Goal: Task Accomplishment & Management: Manage account settings

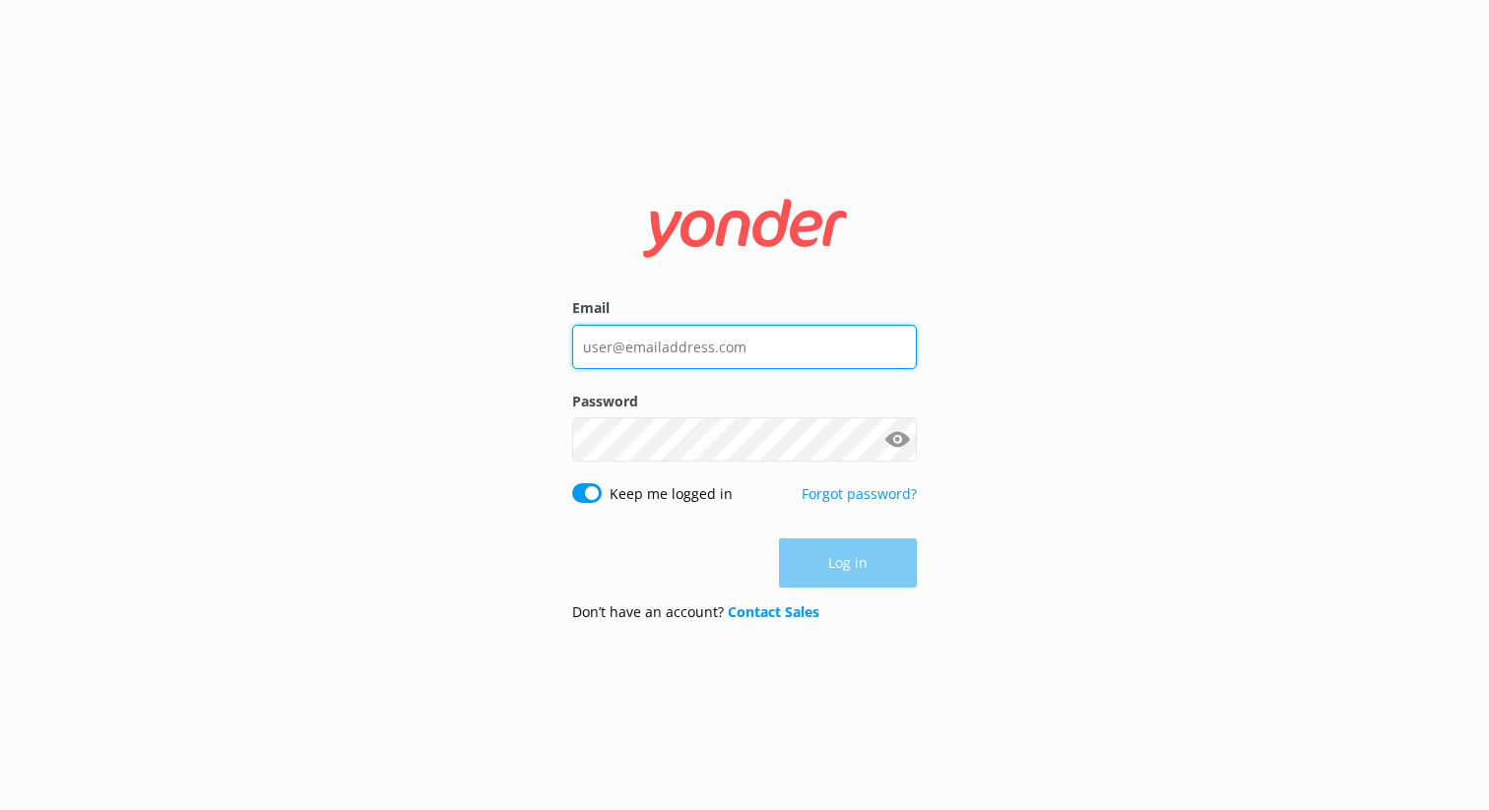
click at [658, 349] on input "Email" at bounding box center [744, 347] width 345 height 44
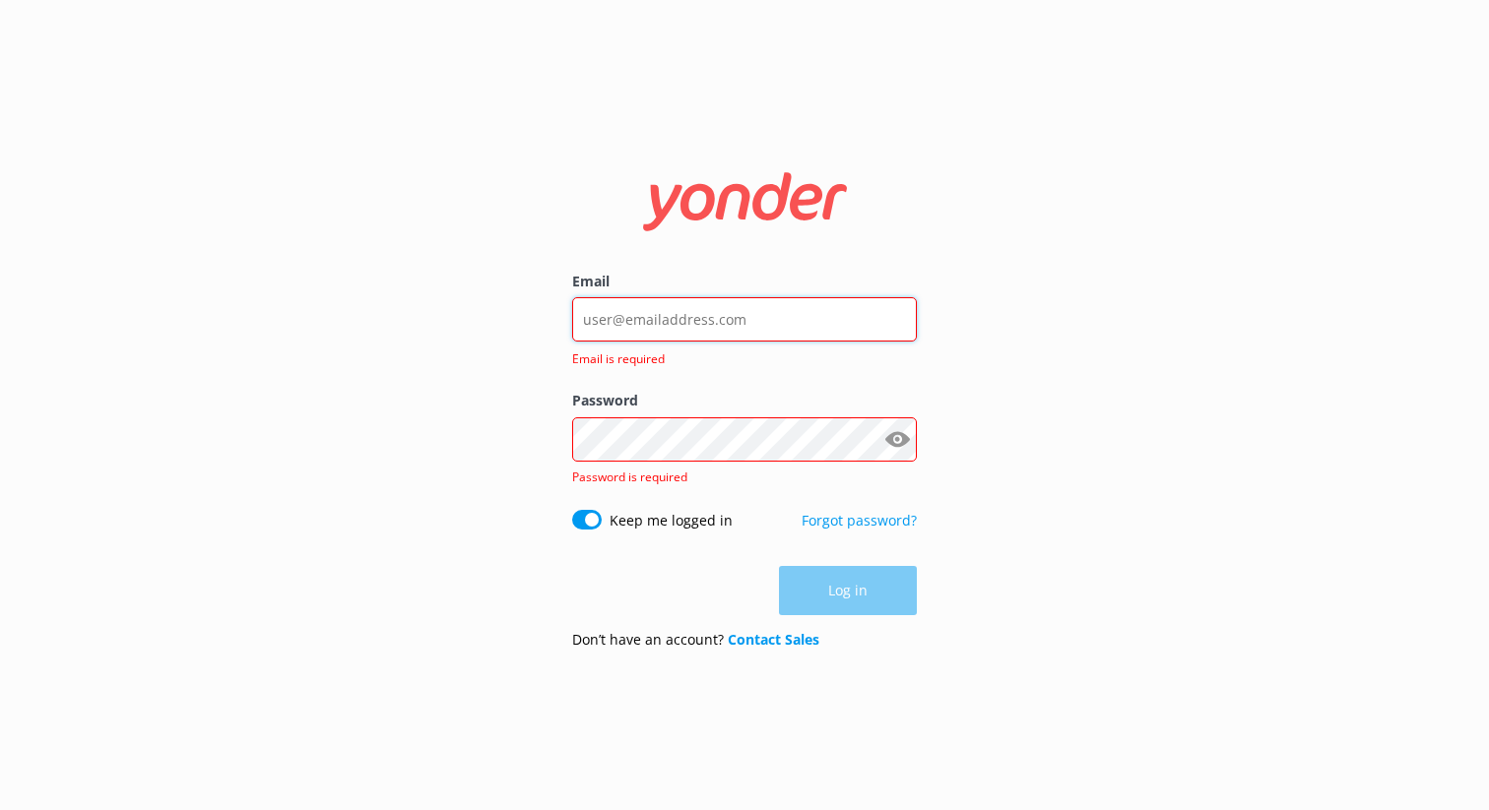
type input "Grant@honkytonkparty.com"
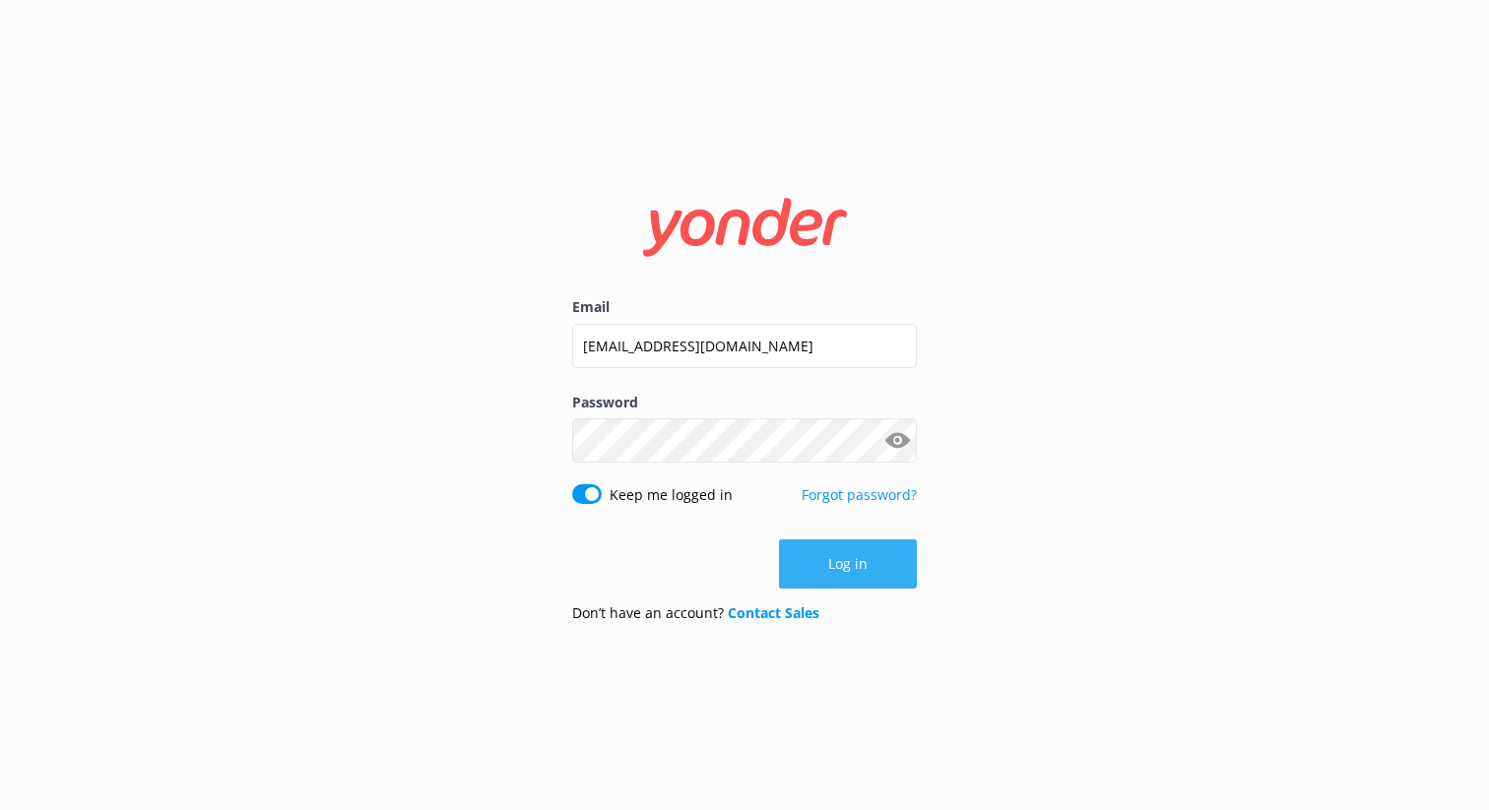
click at [868, 569] on button "Log in" at bounding box center [848, 564] width 138 height 49
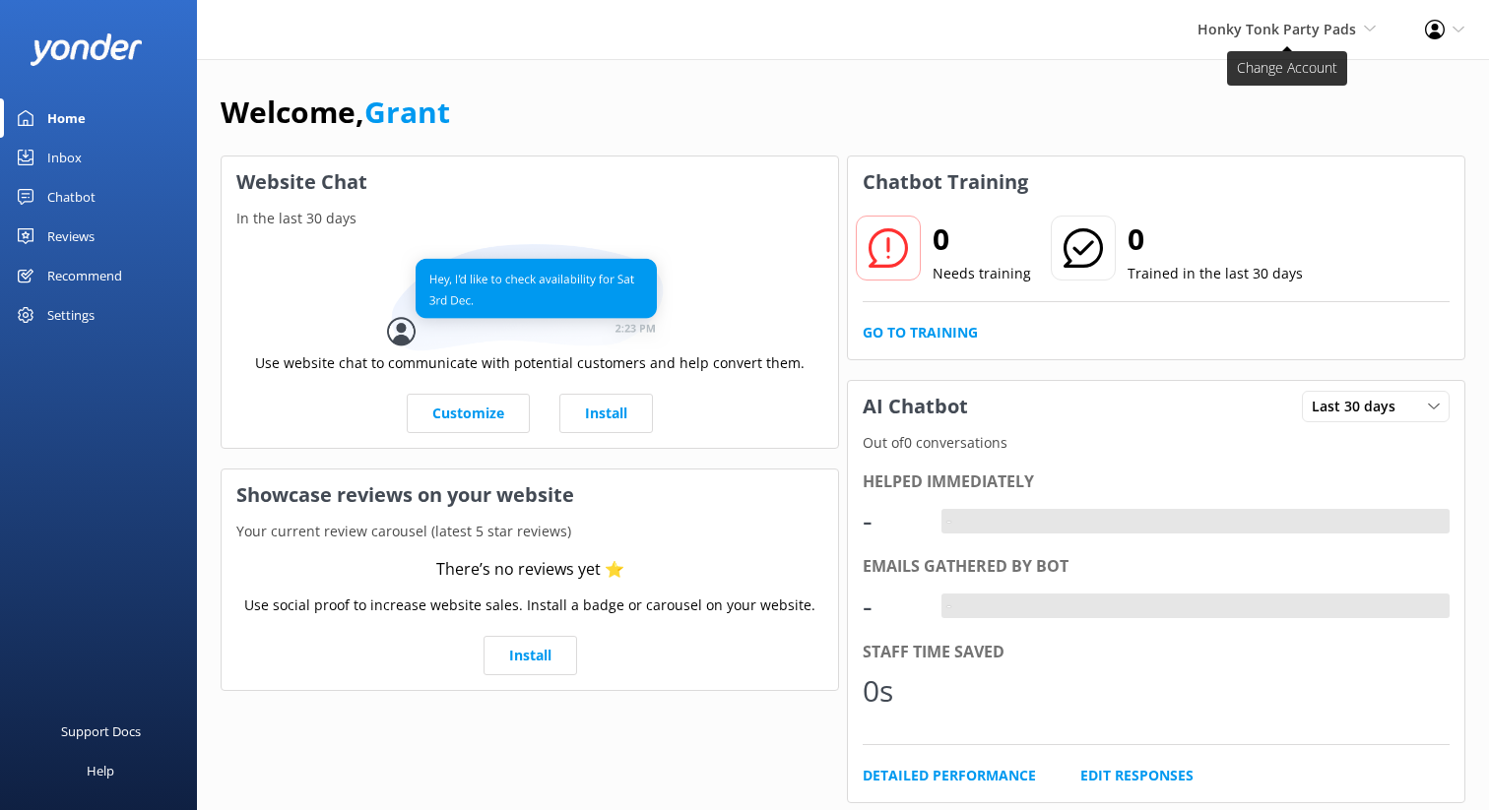
click at [1341, 29] on span "Honky Tonk Party Pads" at bounding box center [1276, 29] width 159 height 19
click at [1277, 81] on link "Honky Tonk Hat Bar" at bounding box center [1302, 84] width 197 height 47
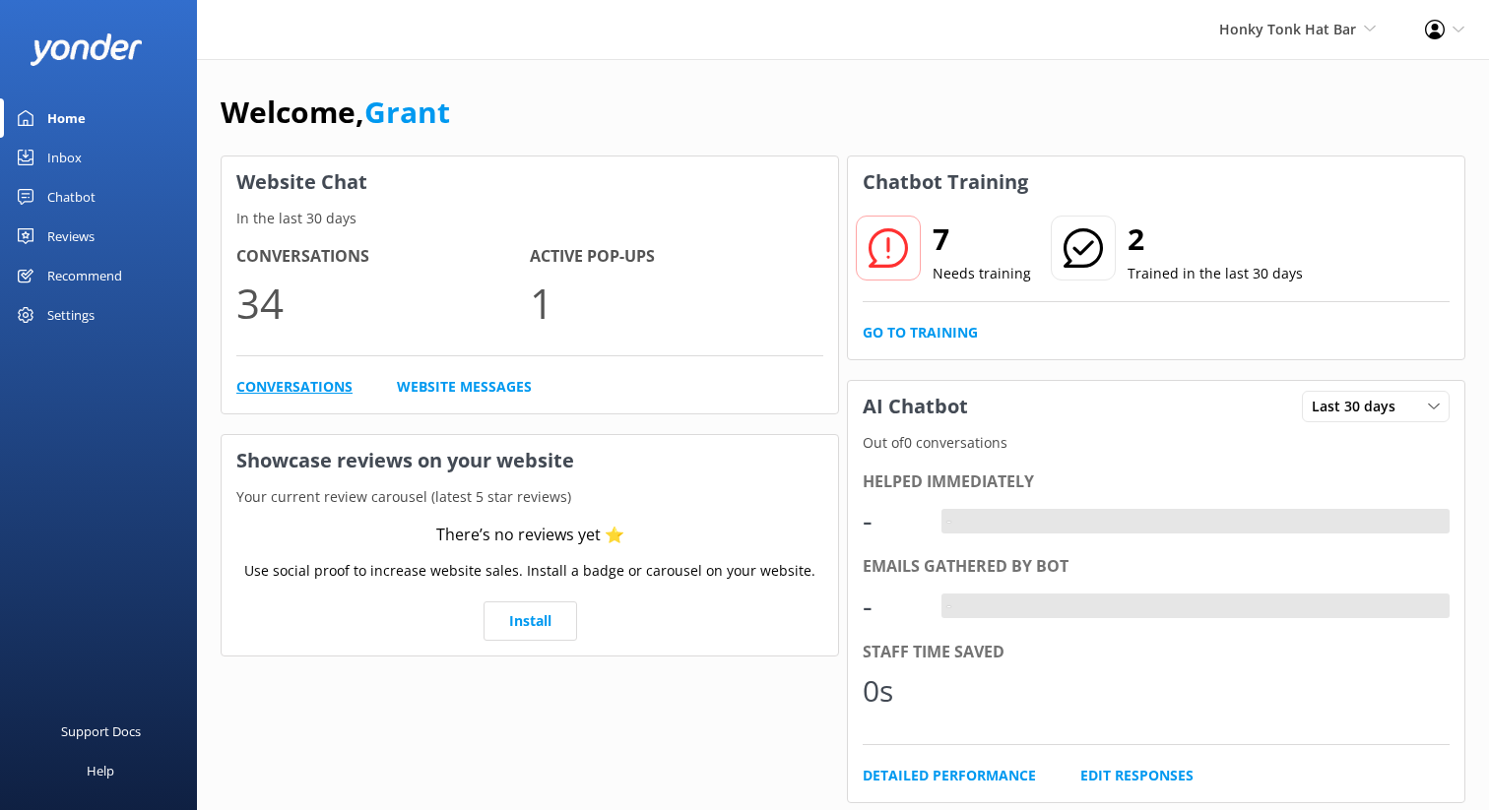
click at [300, 386] on link "Conversations" at bounding box center [294, 387] width 116 height 22
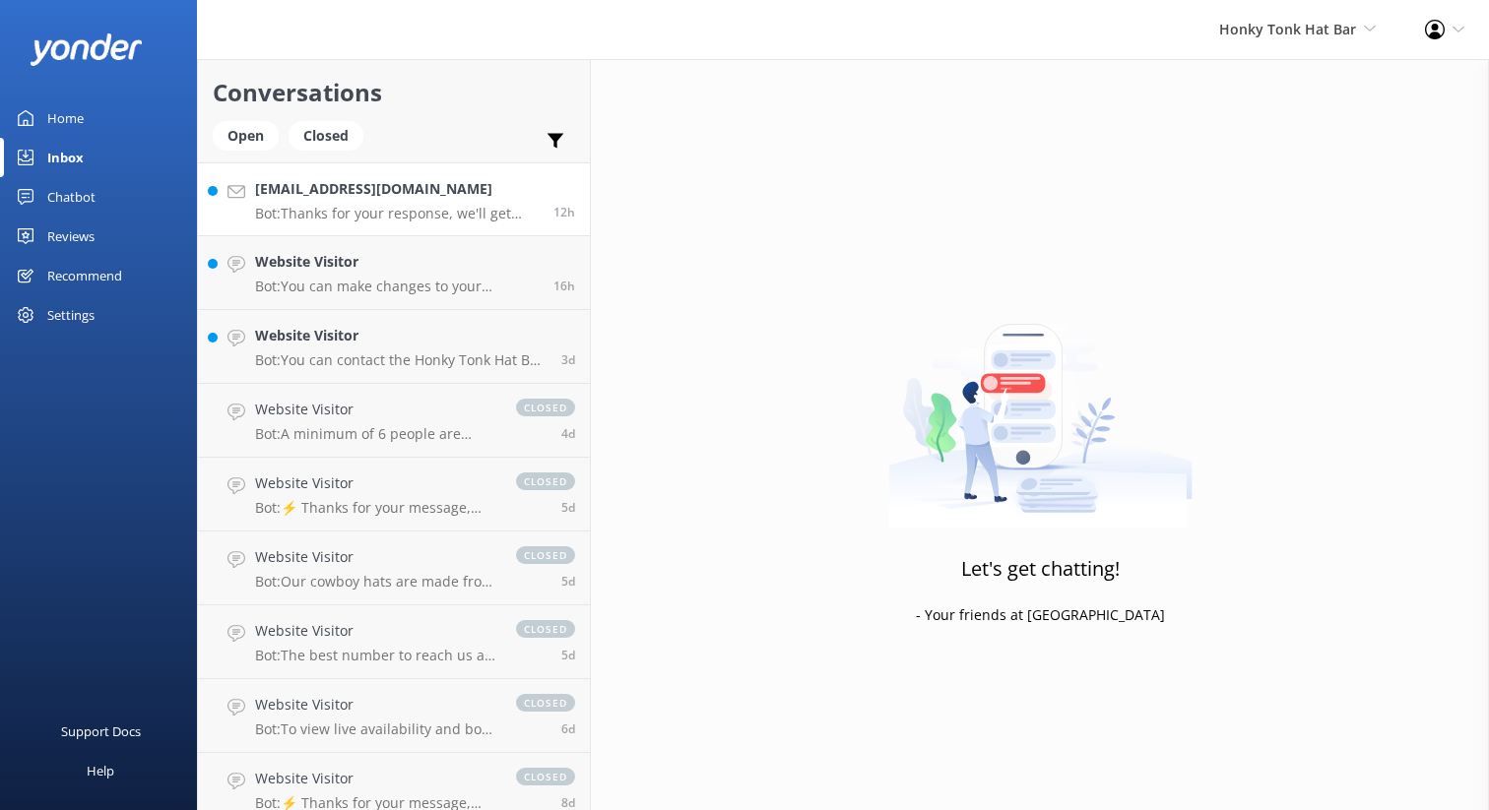
click at [361, 205] on p "Bot: Thanks for your response, we'll get back to you as soon as we can during o…" at bounding box center [397, 214] width 284 height 18
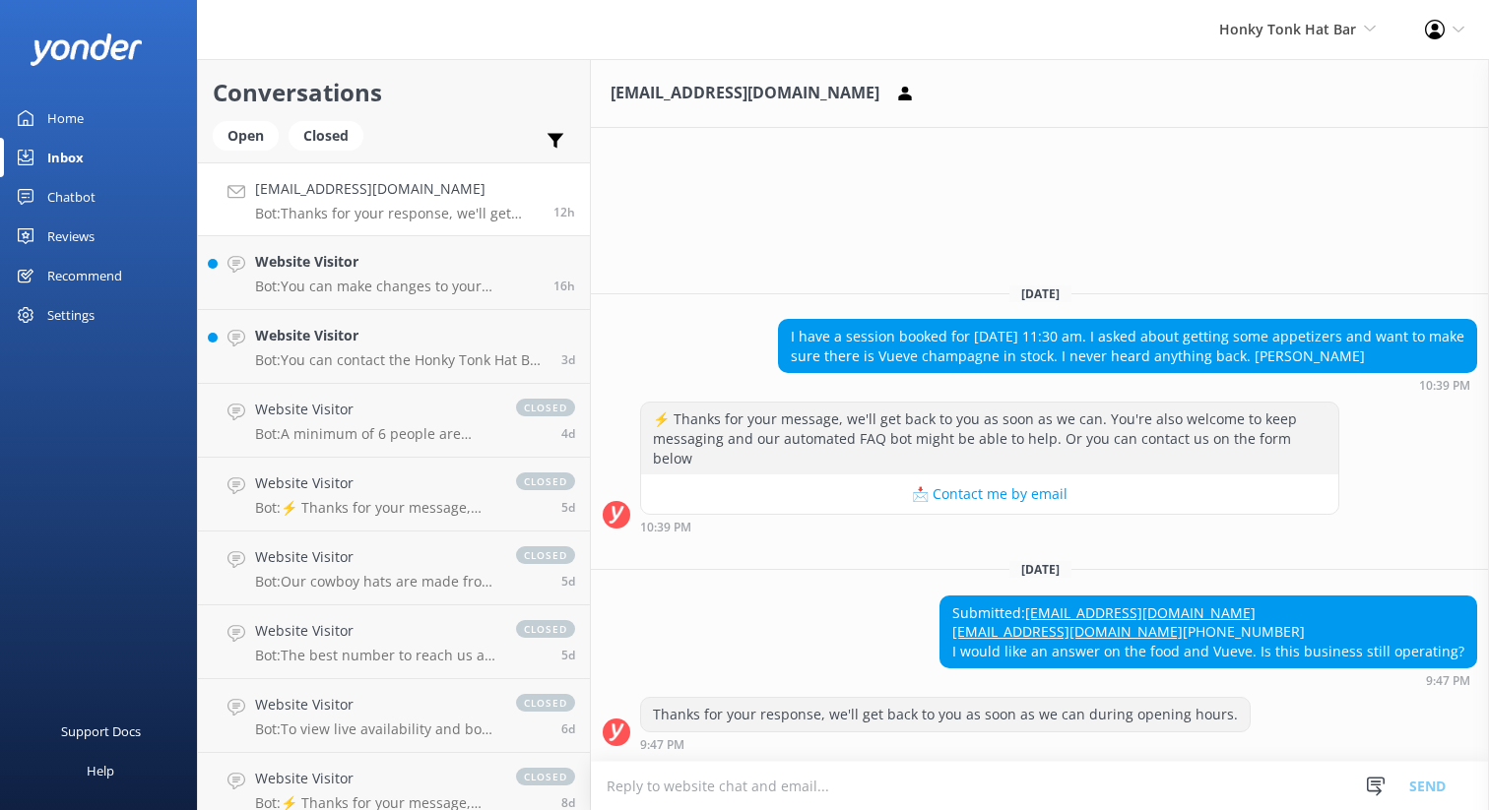
click at [983, 475] on button "📩 Contact me by email" at bounding box center [989, 494] width 697 height 39
click at [70, 202] on div "Chatbot" at bounding box center [71, 196] width 48 height 39
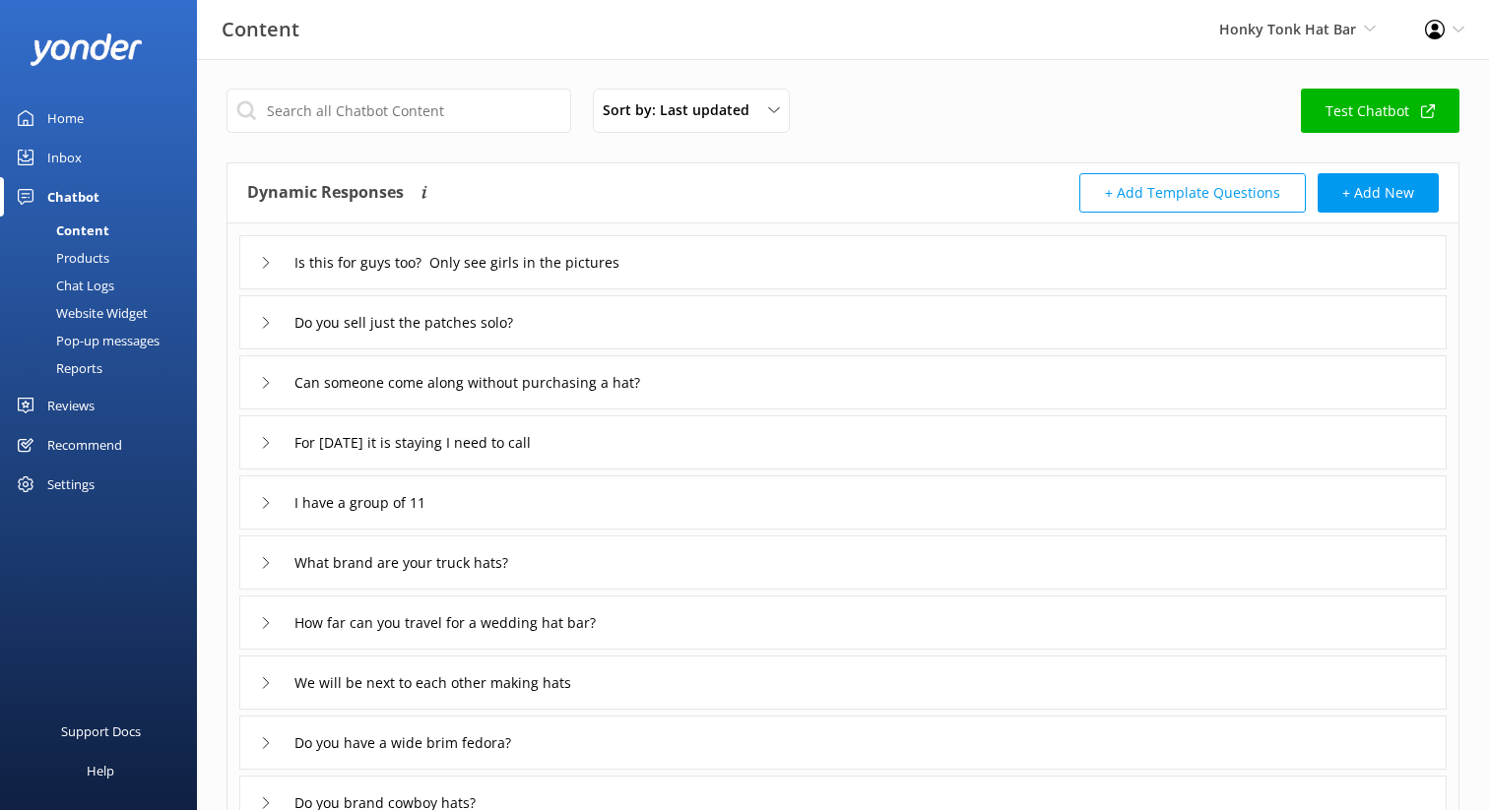
click at [57, 485] on div "Settings" at bounding box center [70, 484] width 47 height 39
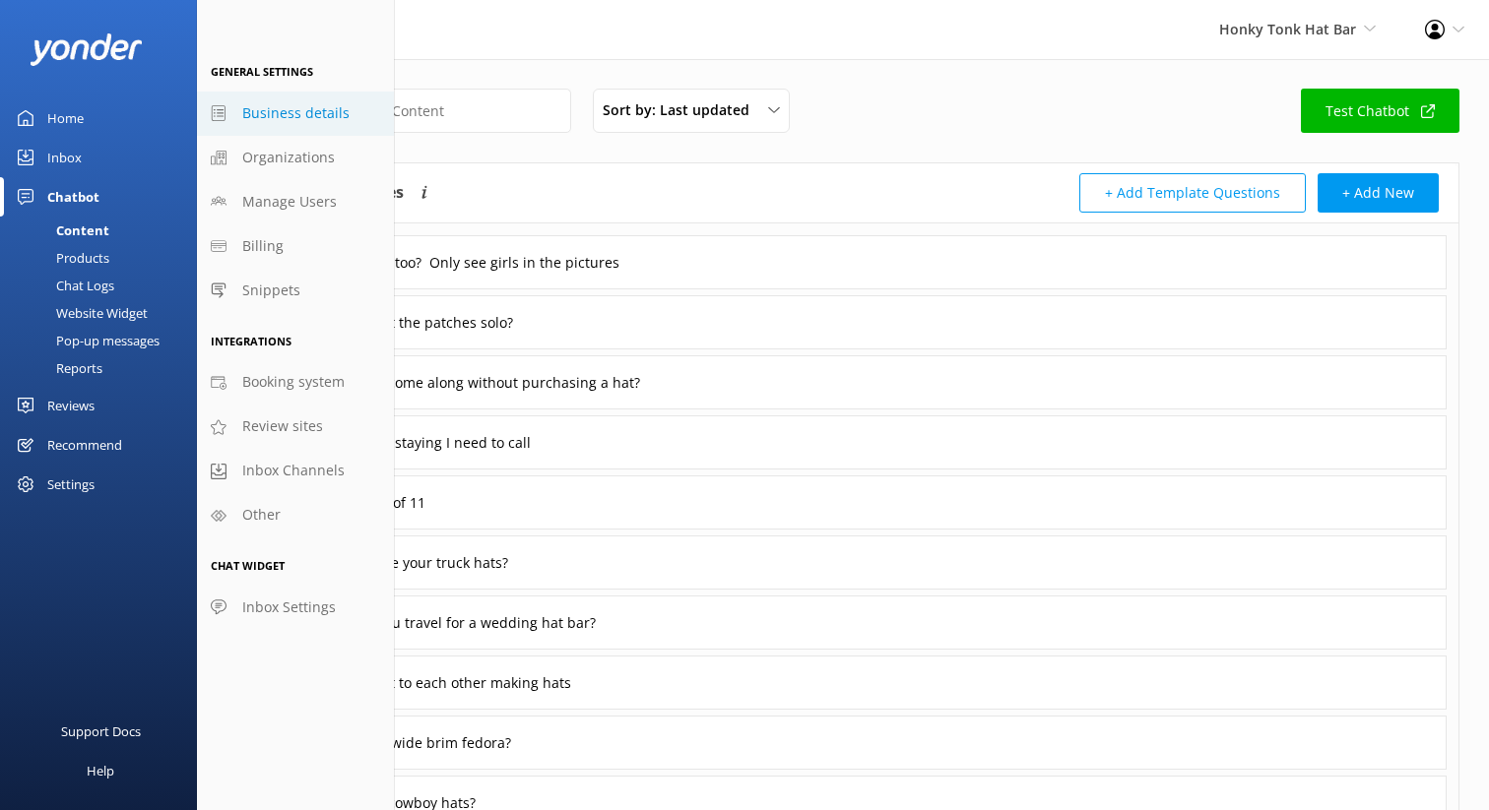
click at [293, 118] on span "Business details" at bounding box center [295, 113] width 107 height 22
select select "America/[GEOGRAPHIC_DATA]"
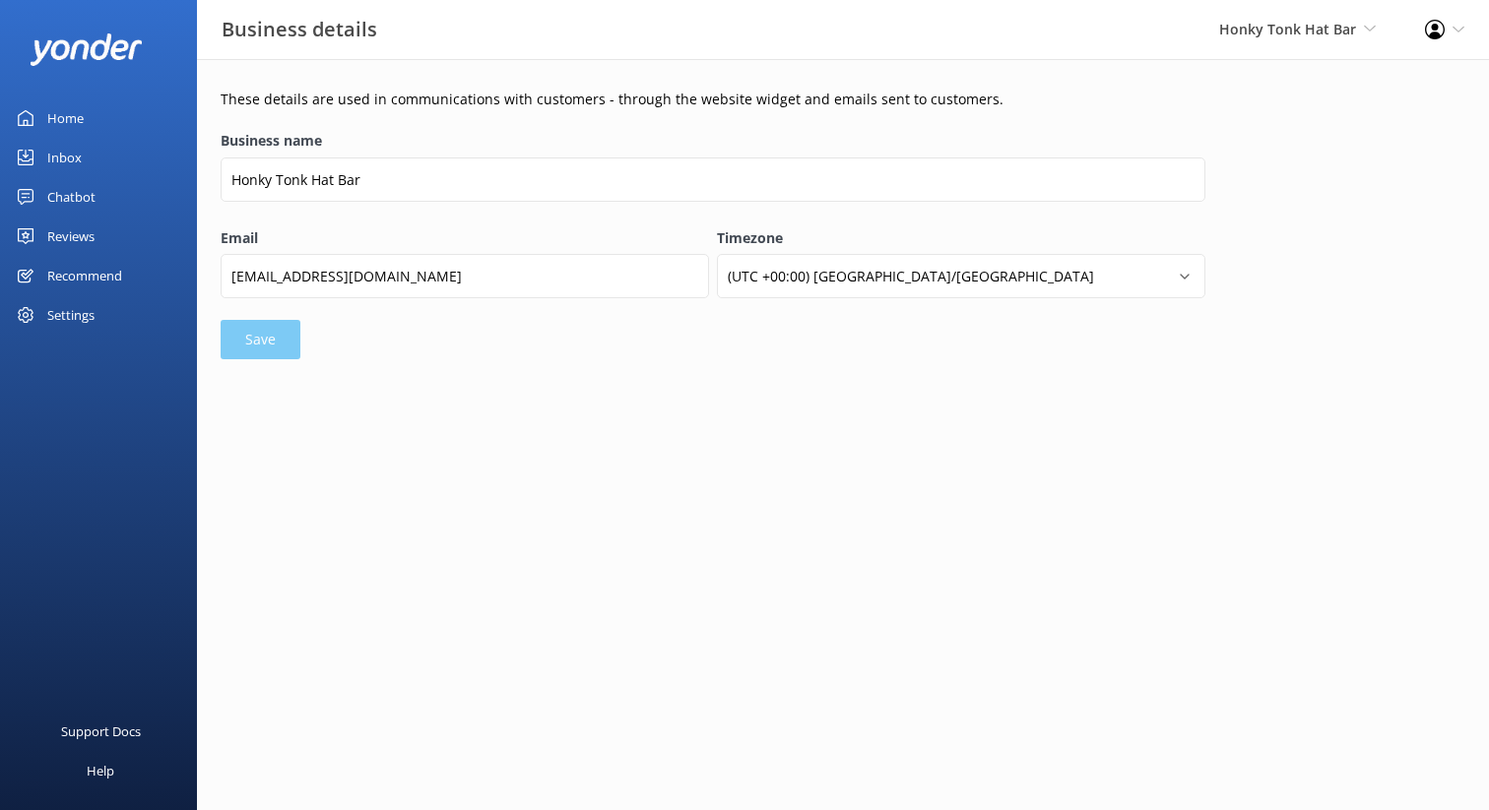
click at [1446, 32] on div "Profile Settings Logout" at bounding box center [1444, 29] width 89 height 59
click at [1377, 97] on link "Profile Settings" at bounding box center [1391, 85] width 197 height 49
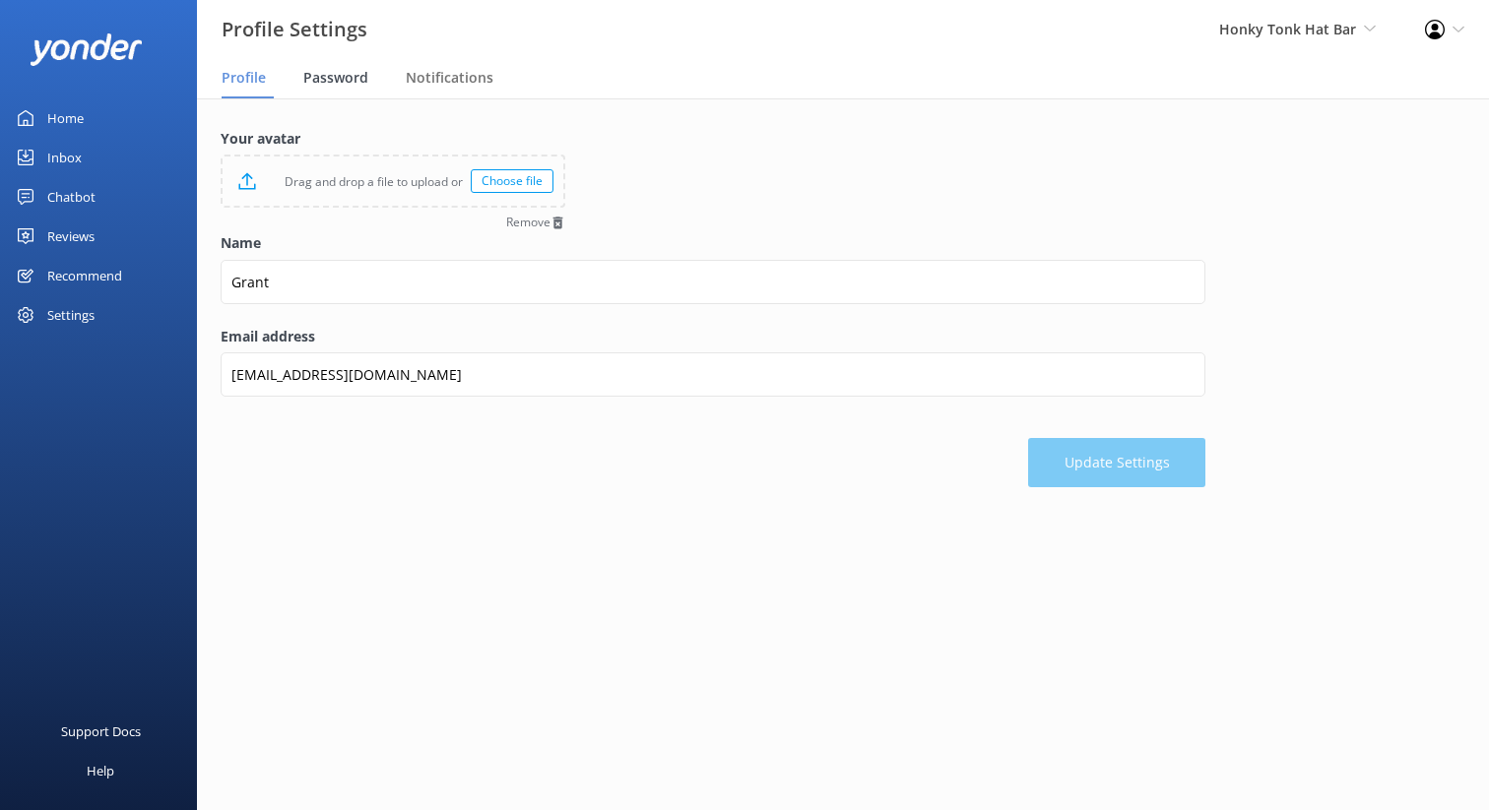
click at [345, 87] on span "Password" at bounding box center [335, 78] width 65 height 20
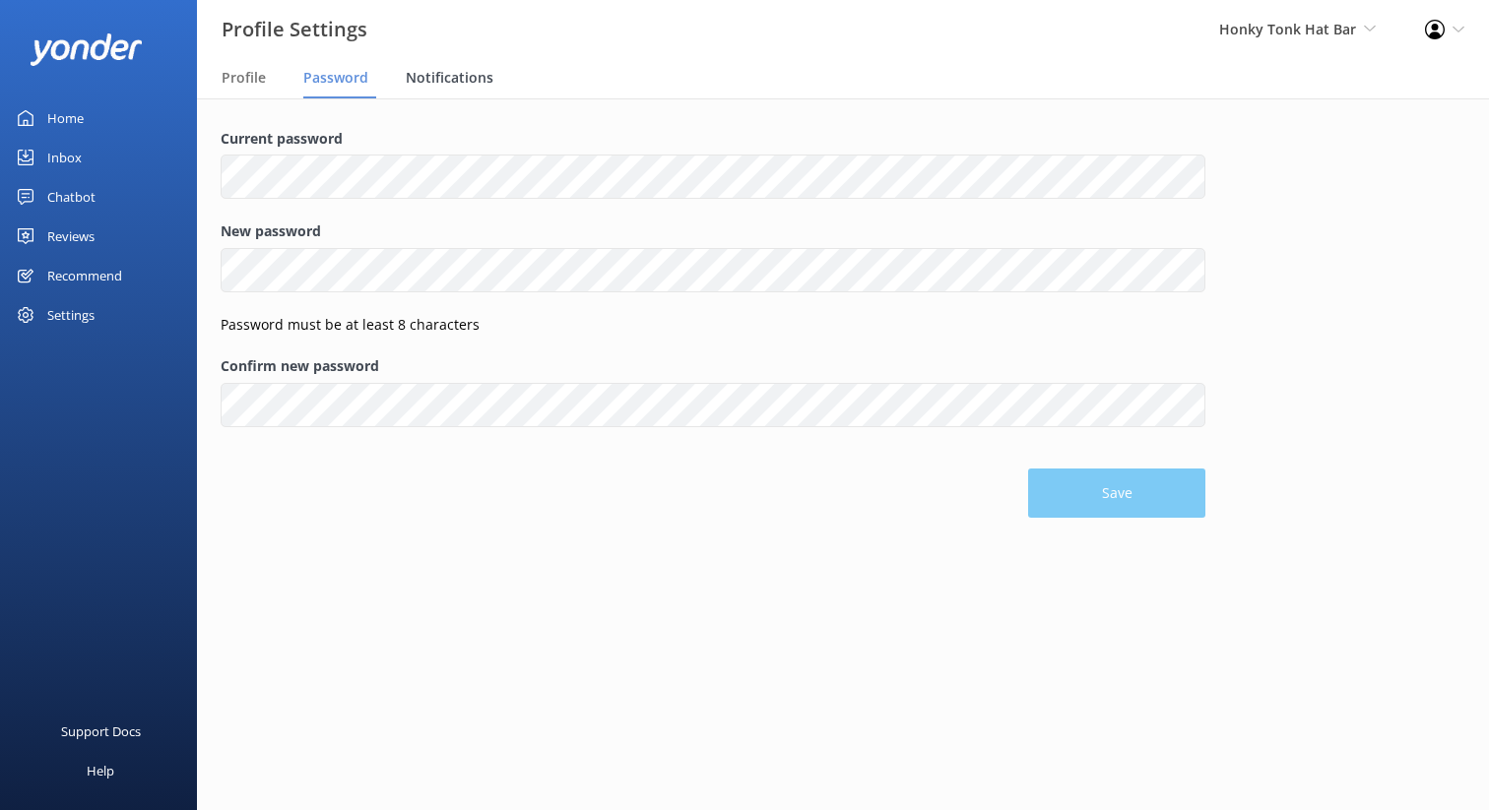
click at [438, 77] on span "Notifications" at bounding box center [450, 78] width 88 height 20
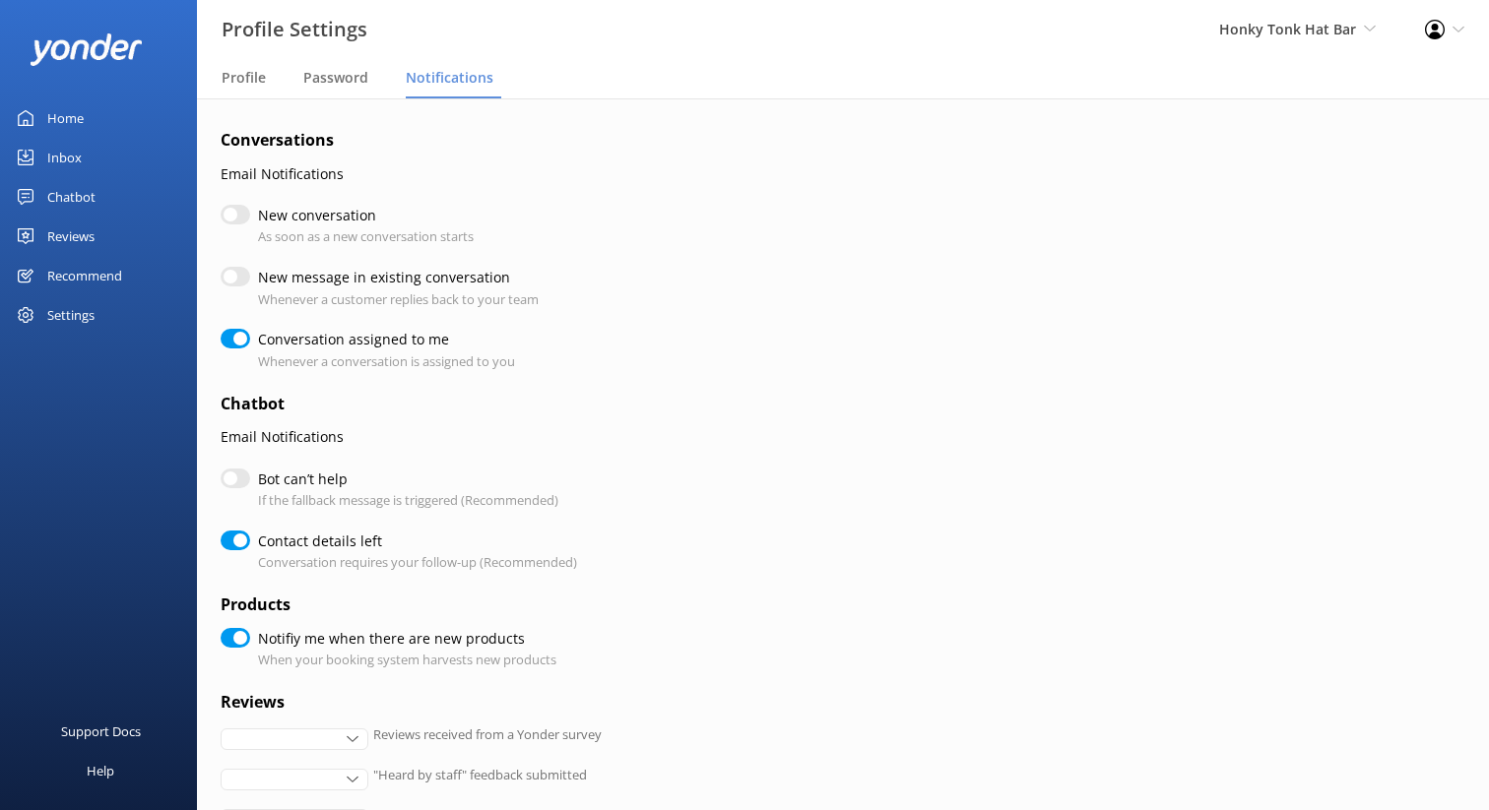
checkbox input "true"
click at [249, 84] on span "Profile" at bounding box center [244, 78] width 44 height 20
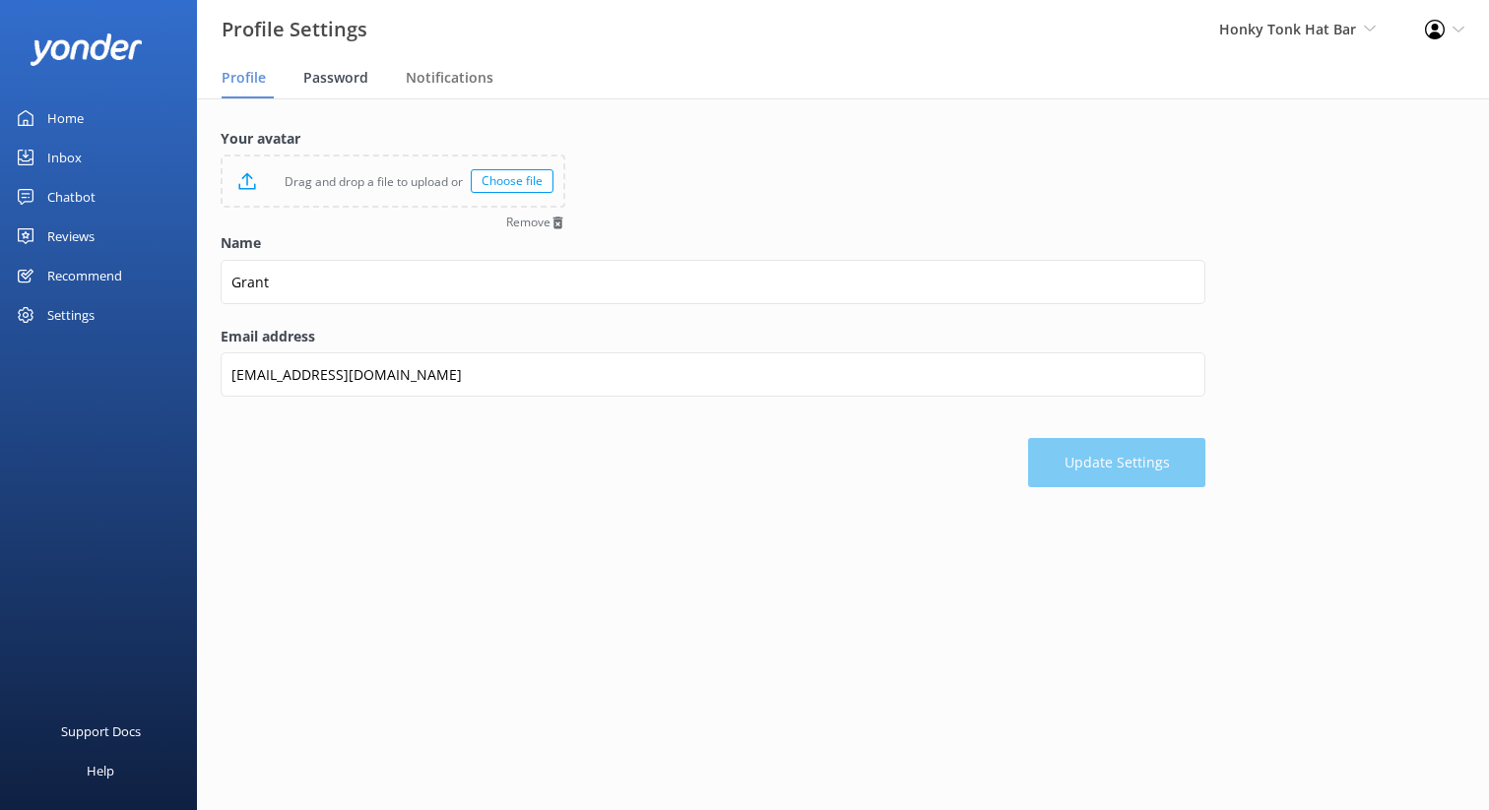
click at [331, 85] on span "Password" at bounding box center [335, 78] width 65 height 20
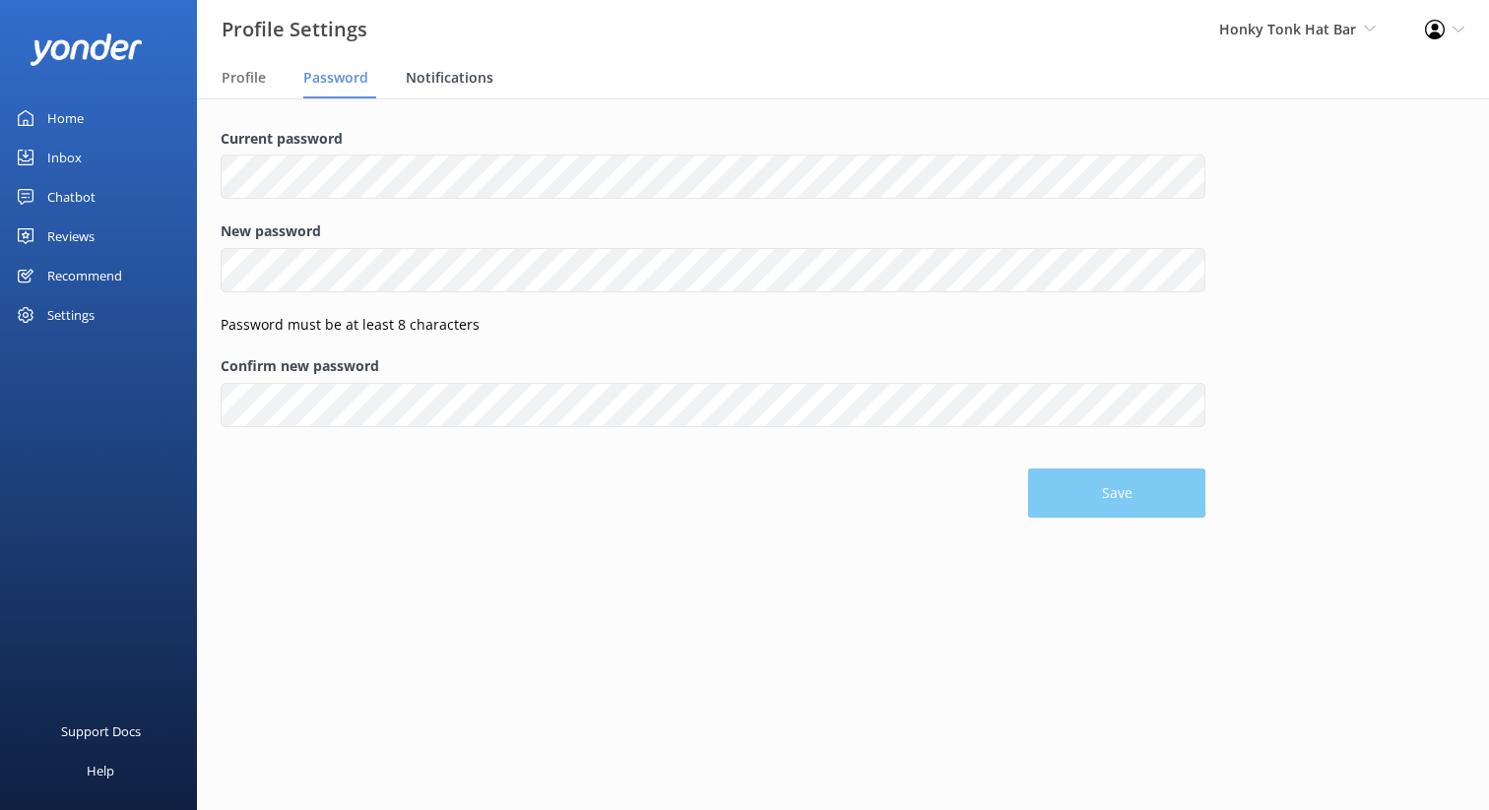
click at [441, 69] on span "Notifications" at bounding box center [450, 78] width 88 height 20
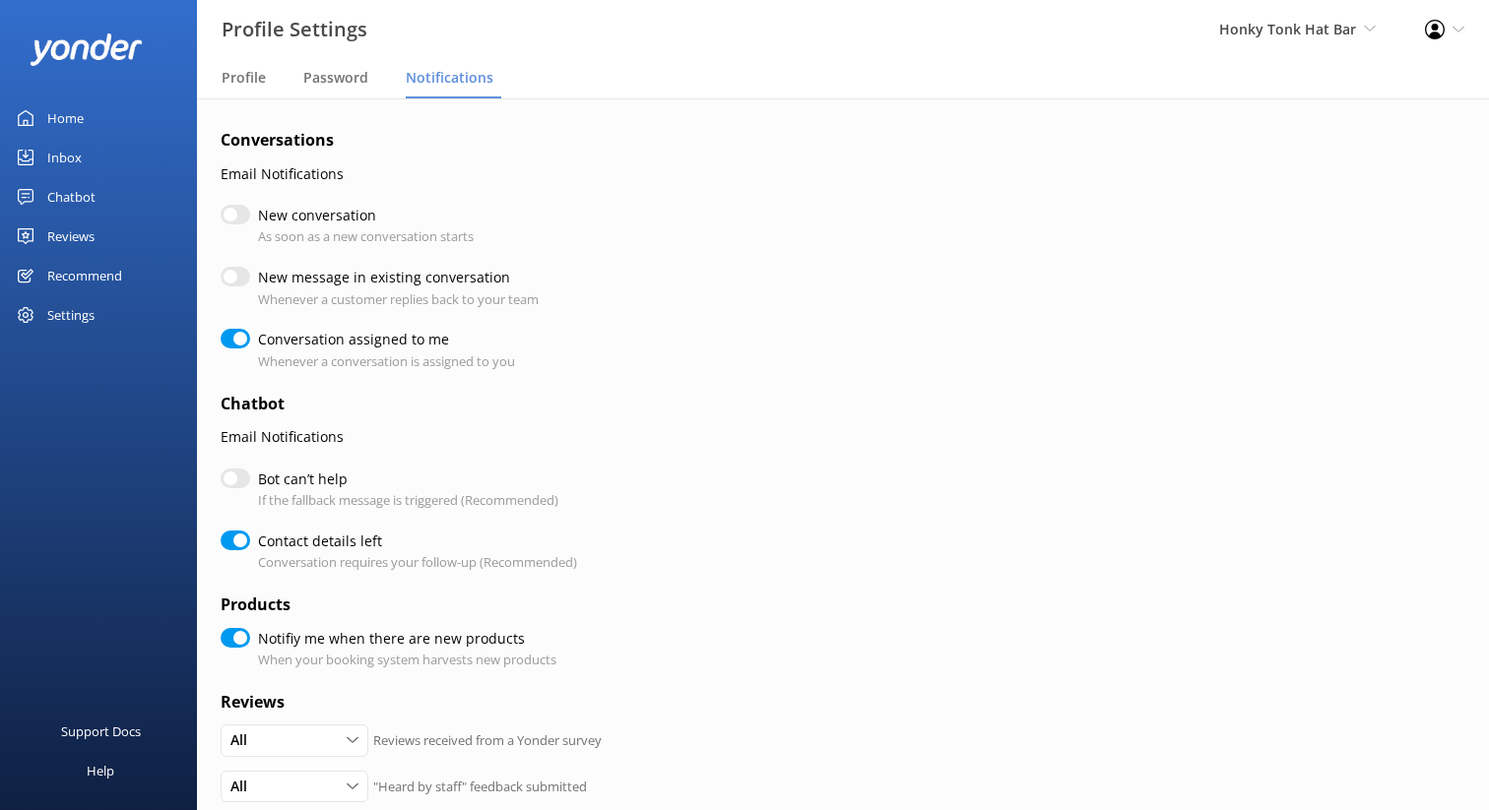
checkbox input "true"
click at [1350, 49] on div "Honky Tonk Hat Bar Honky Tonk Hat Bar Honky Tonk Party Pads Honky Tonk Hideaway…" at bounding box center [1298, 29] width 206 height 59
click at [1042, 125] on div "Conversations Email Notifications New conversation As soon as a new conversatio…" at bounding box center [843, 645] width 1292 height 1094
click at [42, 314] on div "Settings" at bounding box center [98, 314] width 197 height 39
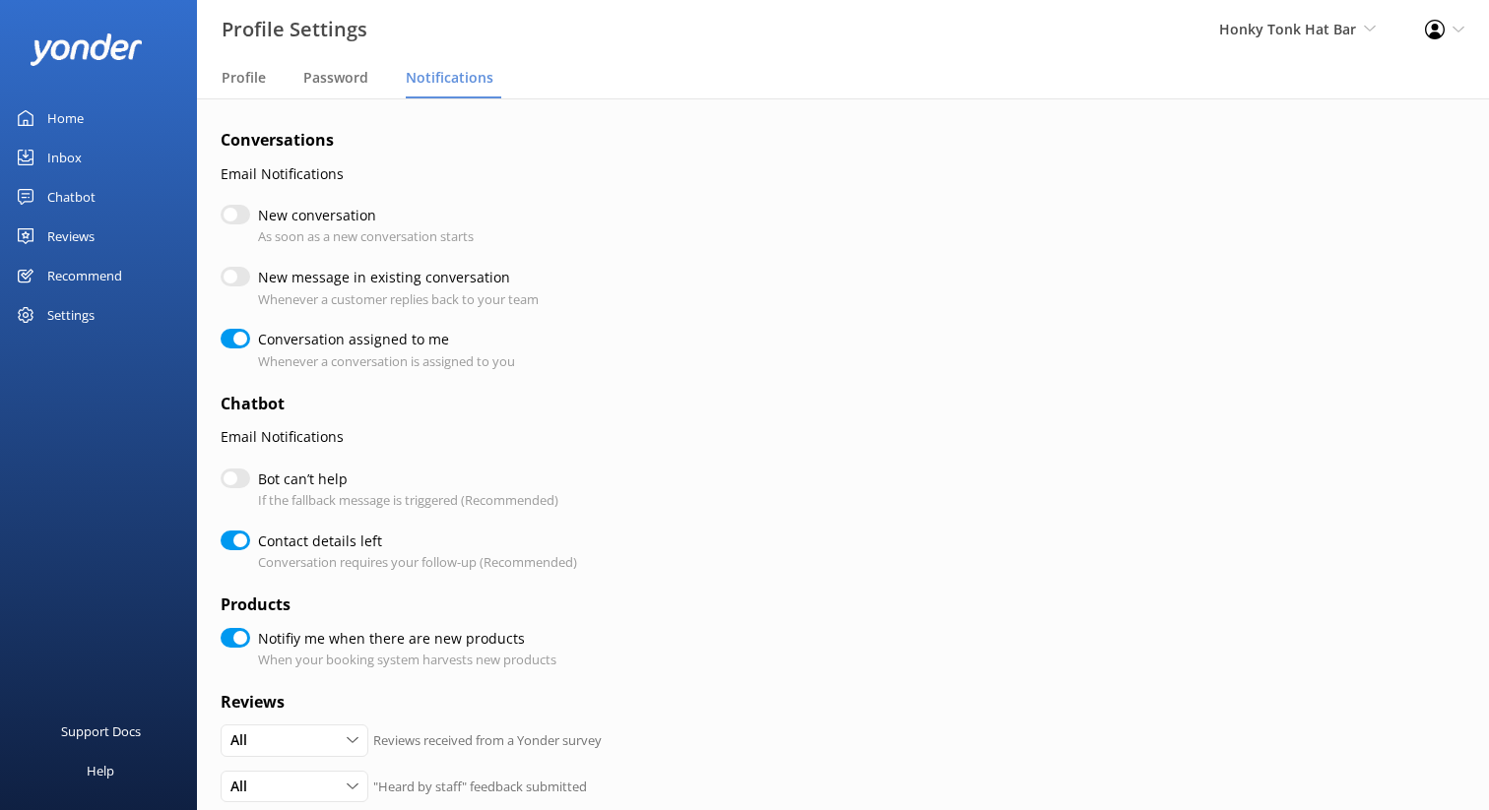
checkbox input "true"
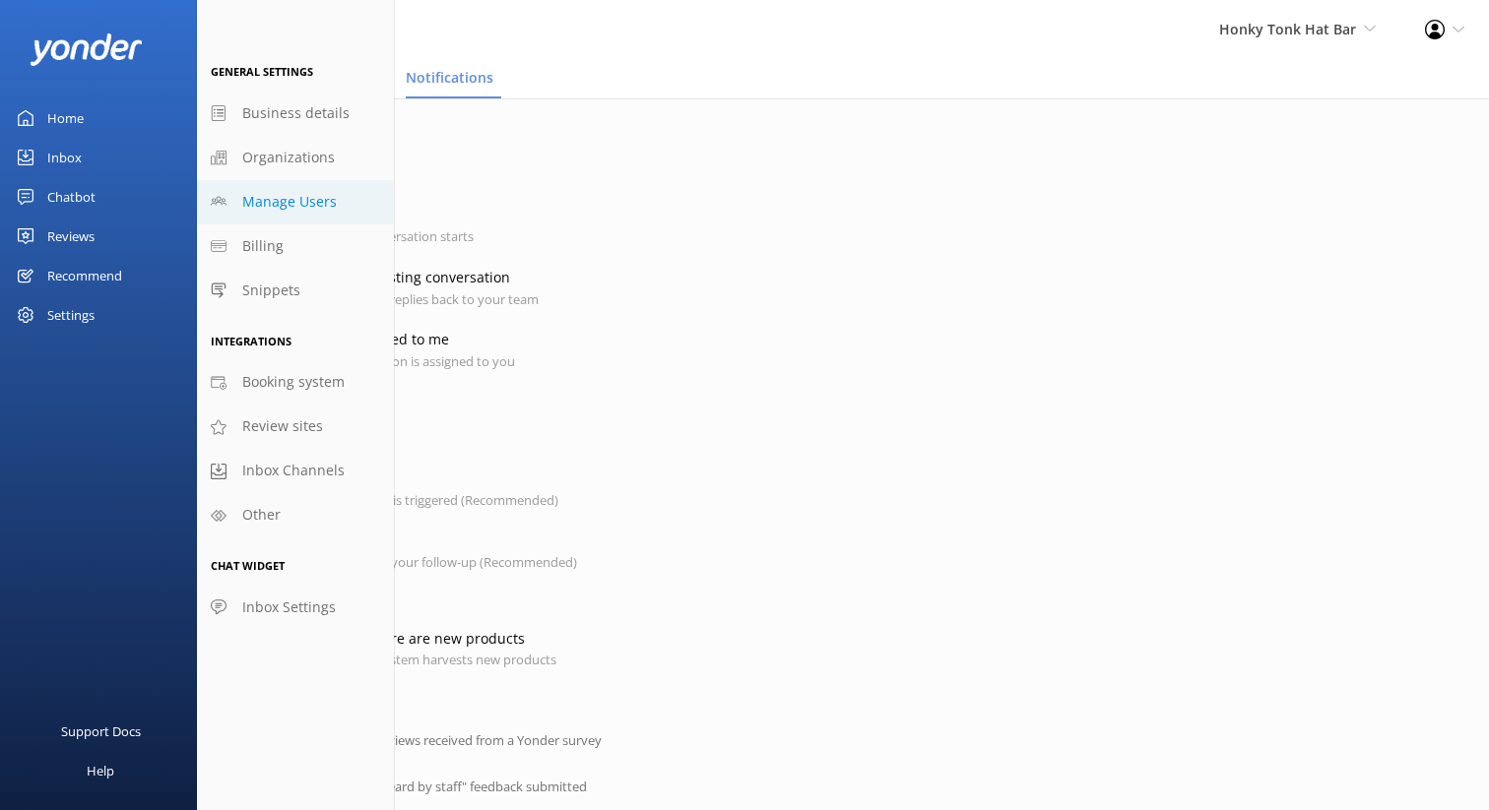
click at [289, 212] on span "Manage Users" at bounding box center [289, 202] width 95 height 22
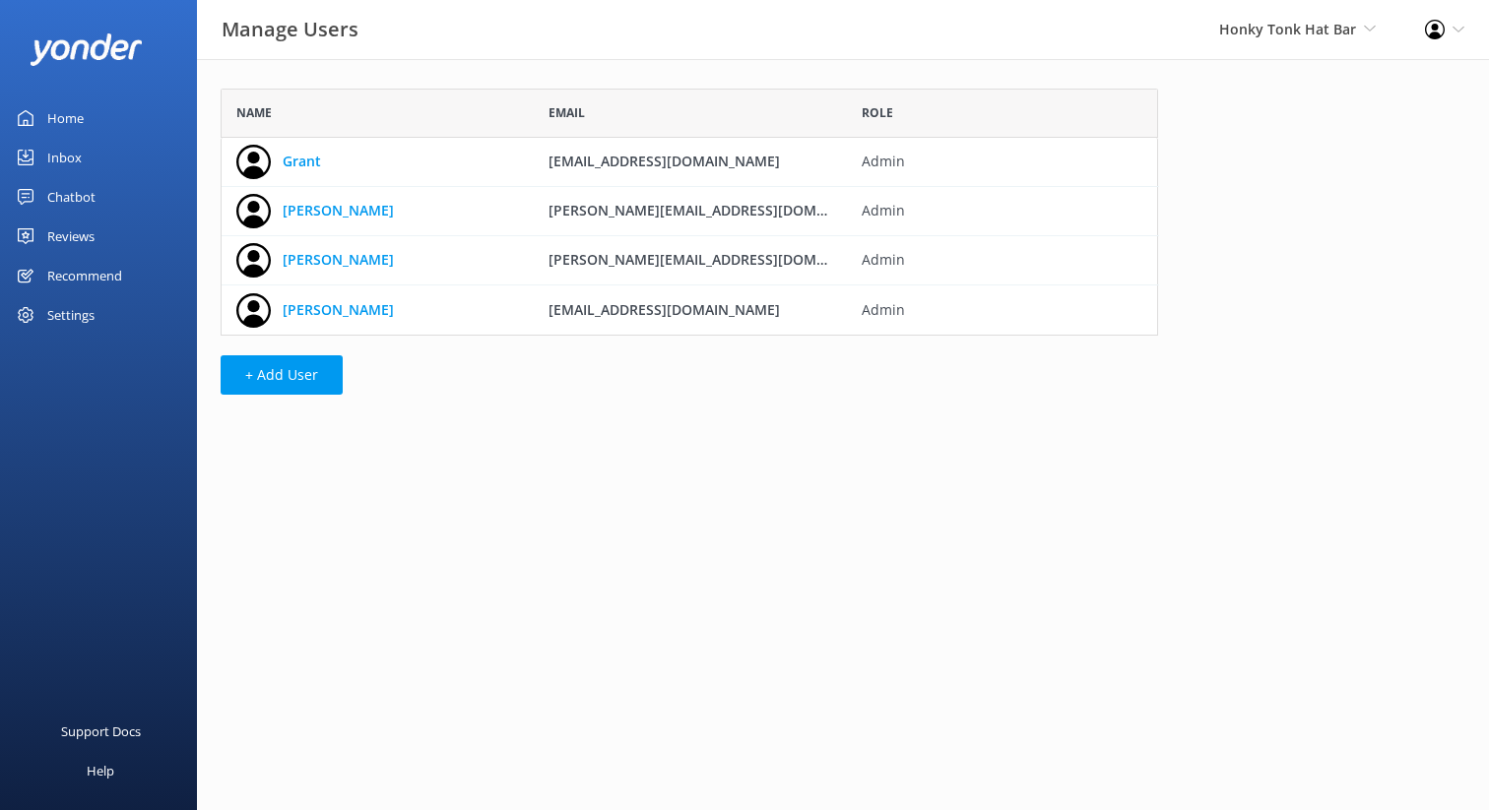
scroll to position [247, 938]
click at [306, 210] on link "Katie" at bounding box center [338, 211] width 111 height 22
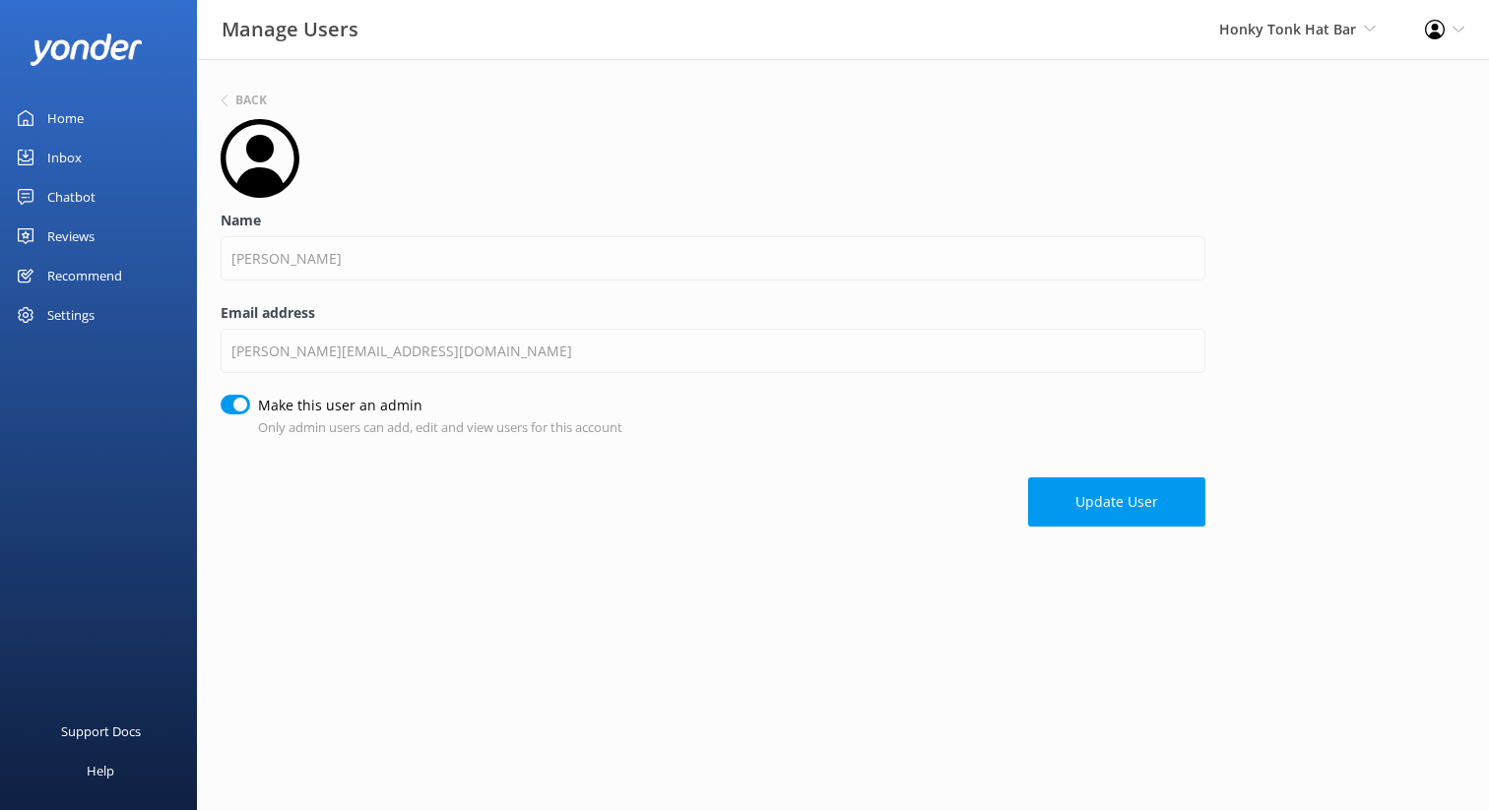
click at [236, 408] on input "Make this user an admin" at bounding box center [236, 405] width 30 height 20
checkbox input "false"
click at [1120, 509] on button "Update User" at bounding box center [1116, 502] width 177 height 49
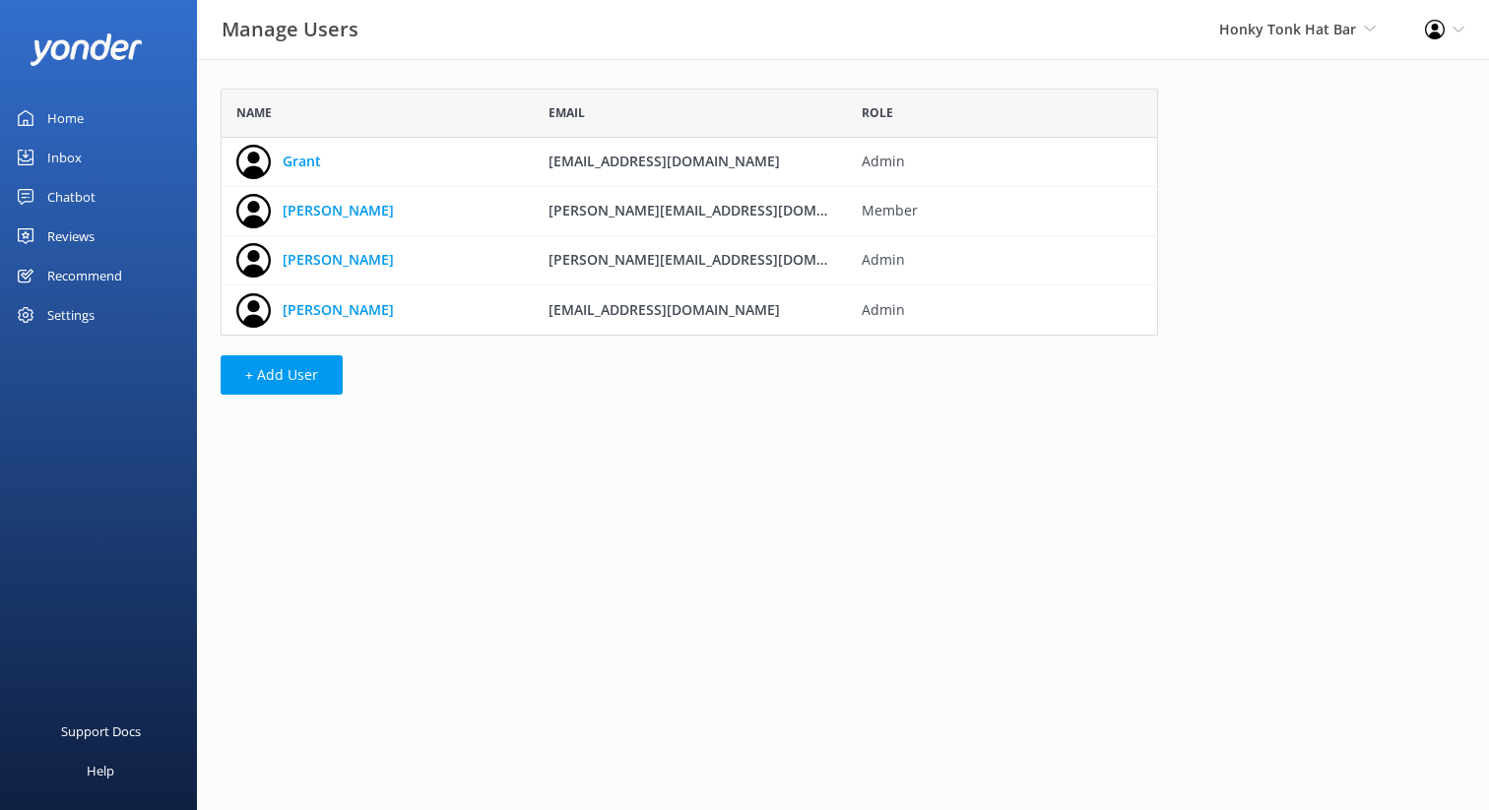
scroll to position [247, 938]
click at [1172, 210] on use "grid" at bounding box center [1176, 211] width 13 height 17
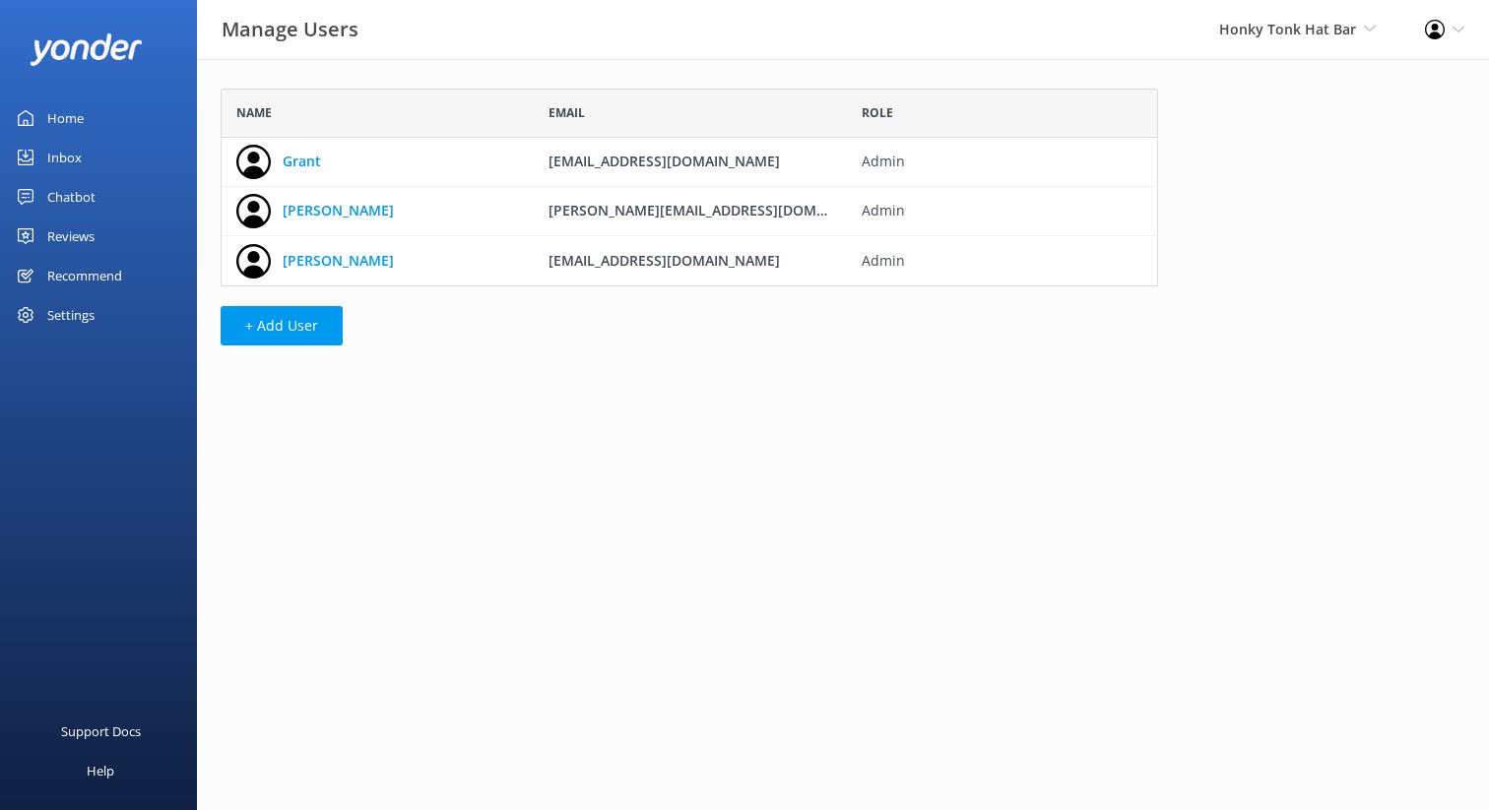
scroll to position [198, 938]
click at [57, 273] on div "Recommend" at bounding box center [84, 275] width 75 height 39
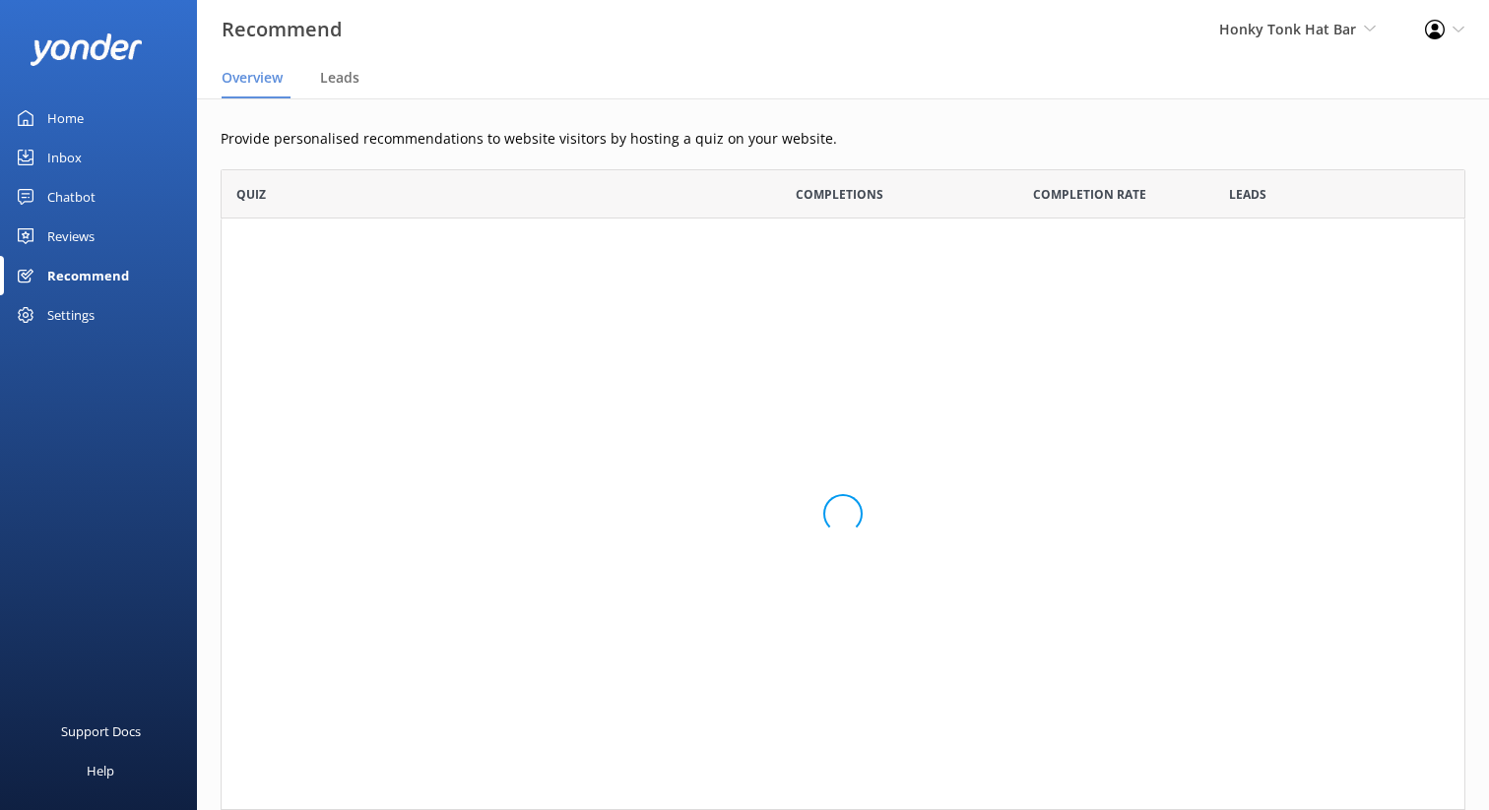
scroll to position [641, 1245]
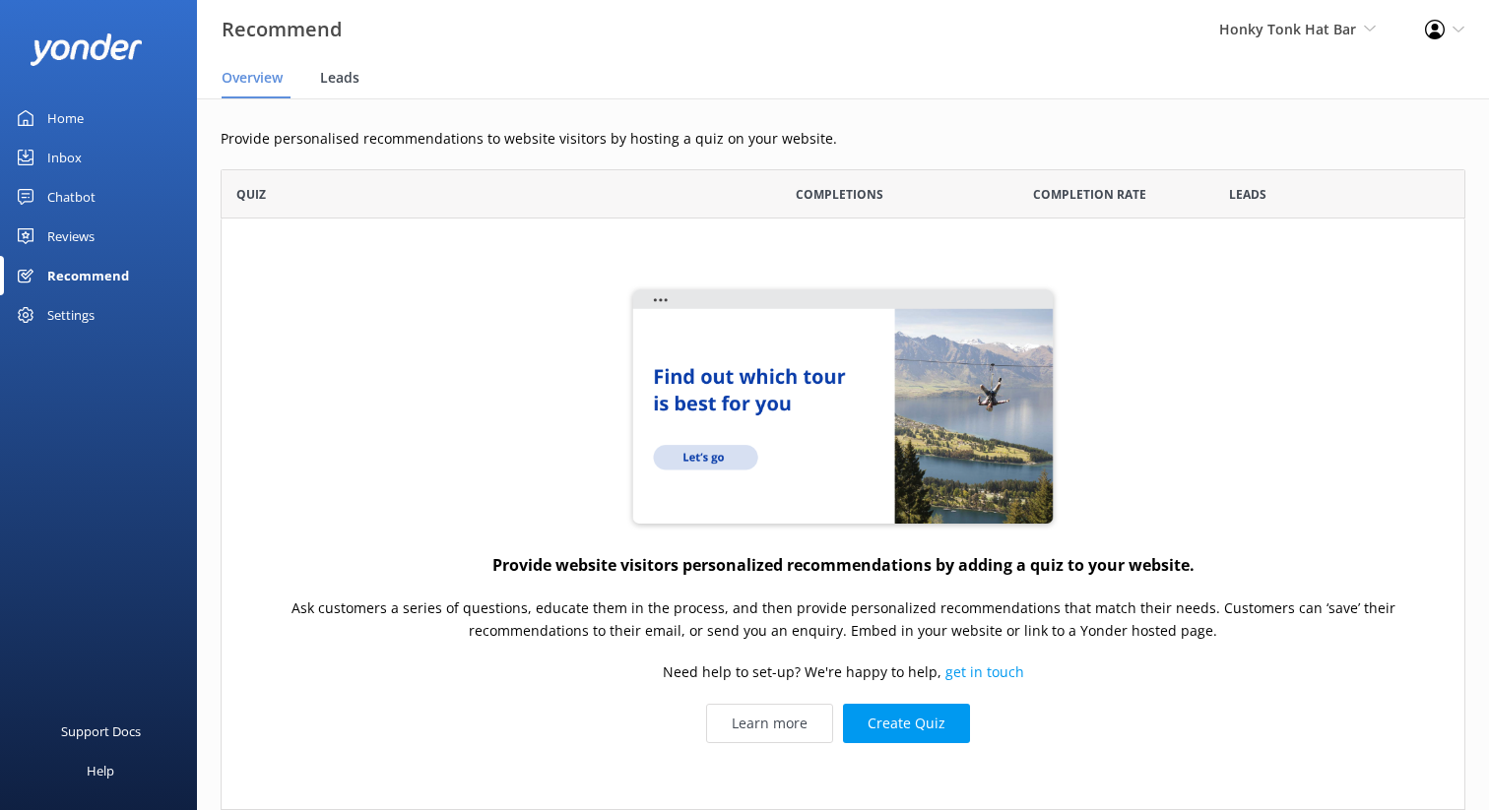
click at [340, 80] on span "Leads" at bounding box center [339, 78] width 39 height 20
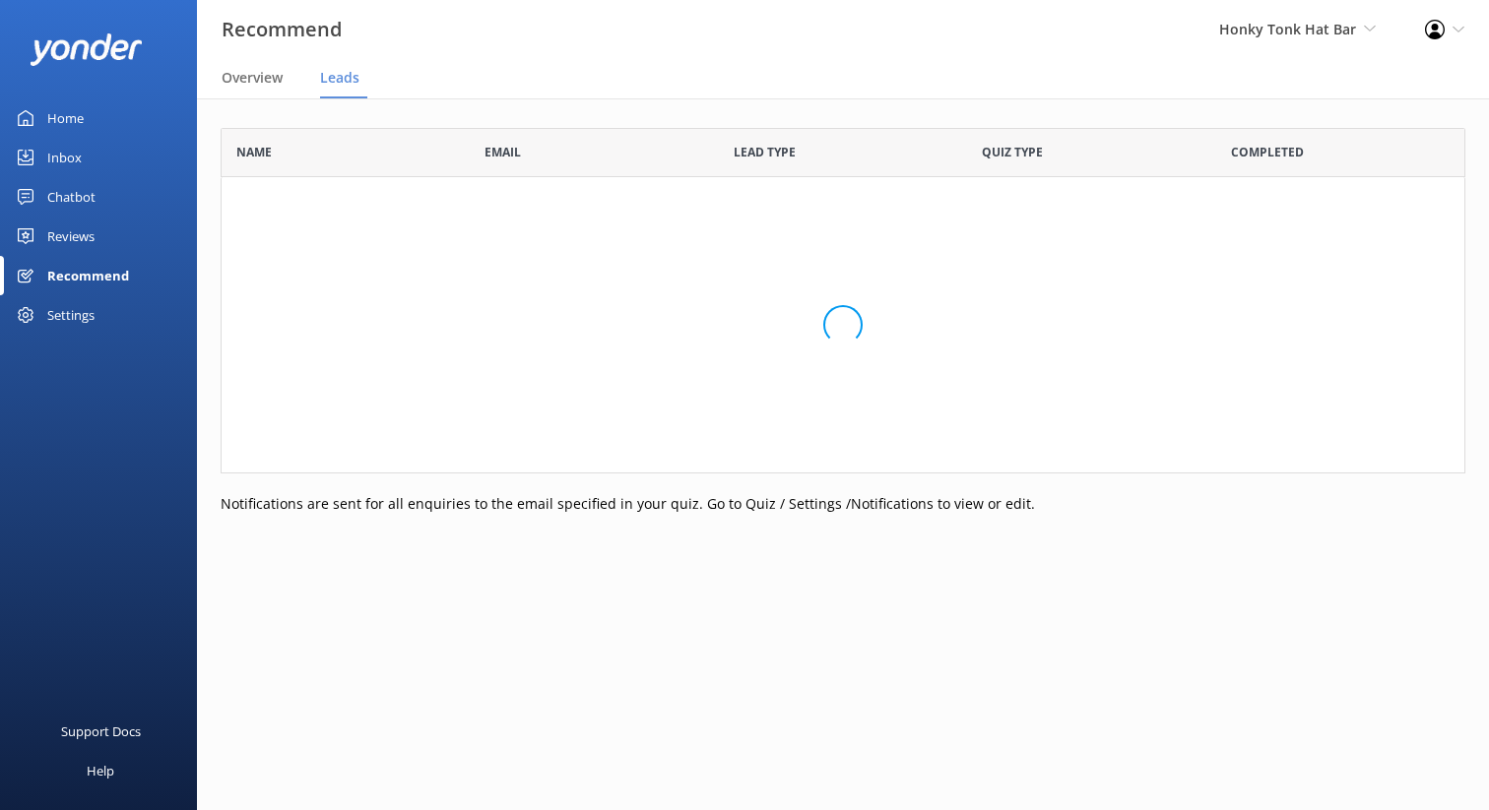
scroll to position [346, 1245]
click at [57, 118] on div "Home" at bounding box center [65, 117] width 36 height 39
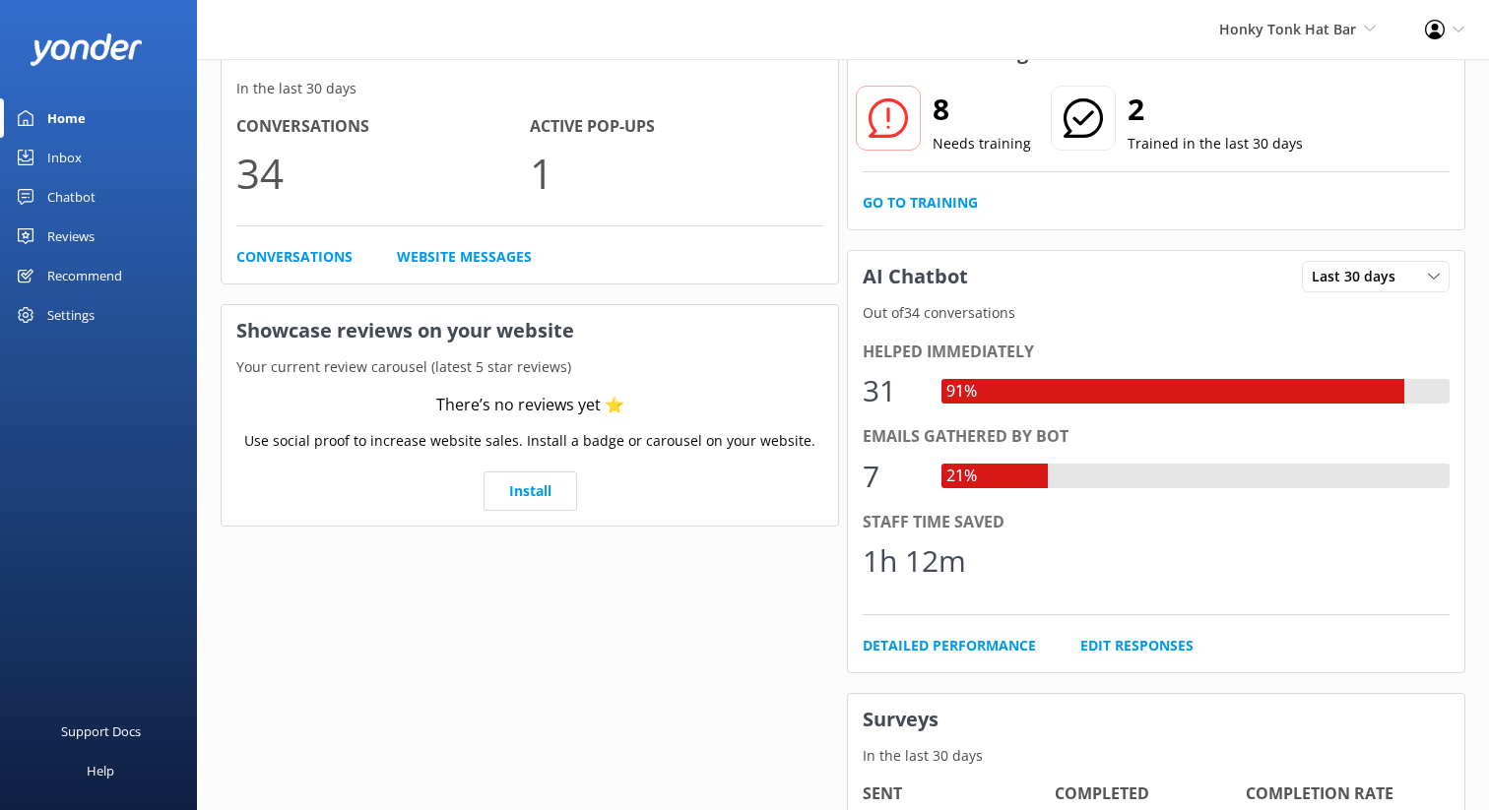
scroll to position [100, 0]
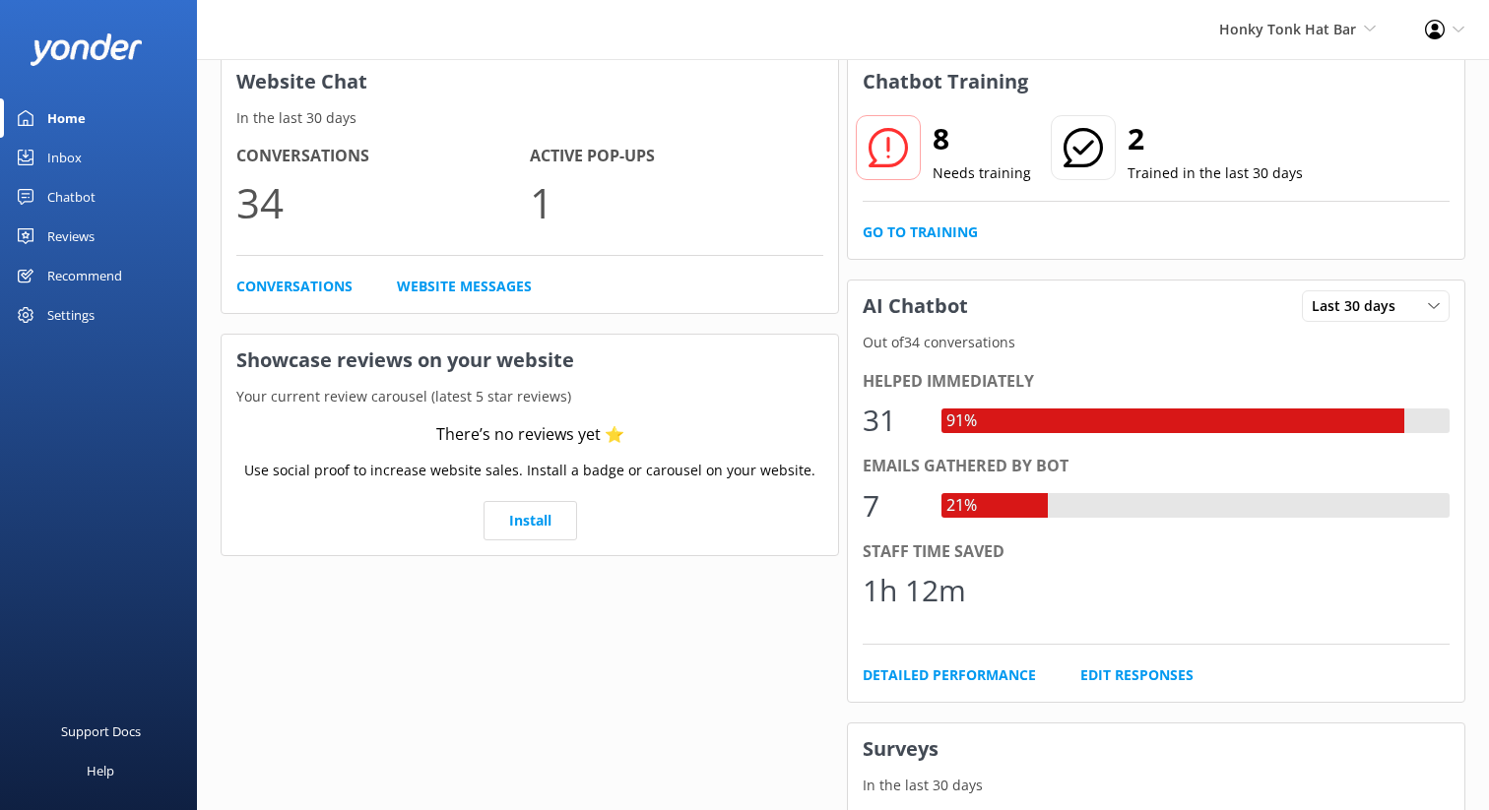
click at [62, 162] on div "Inbox" at bounding box center [64, 157] width 34 height 39
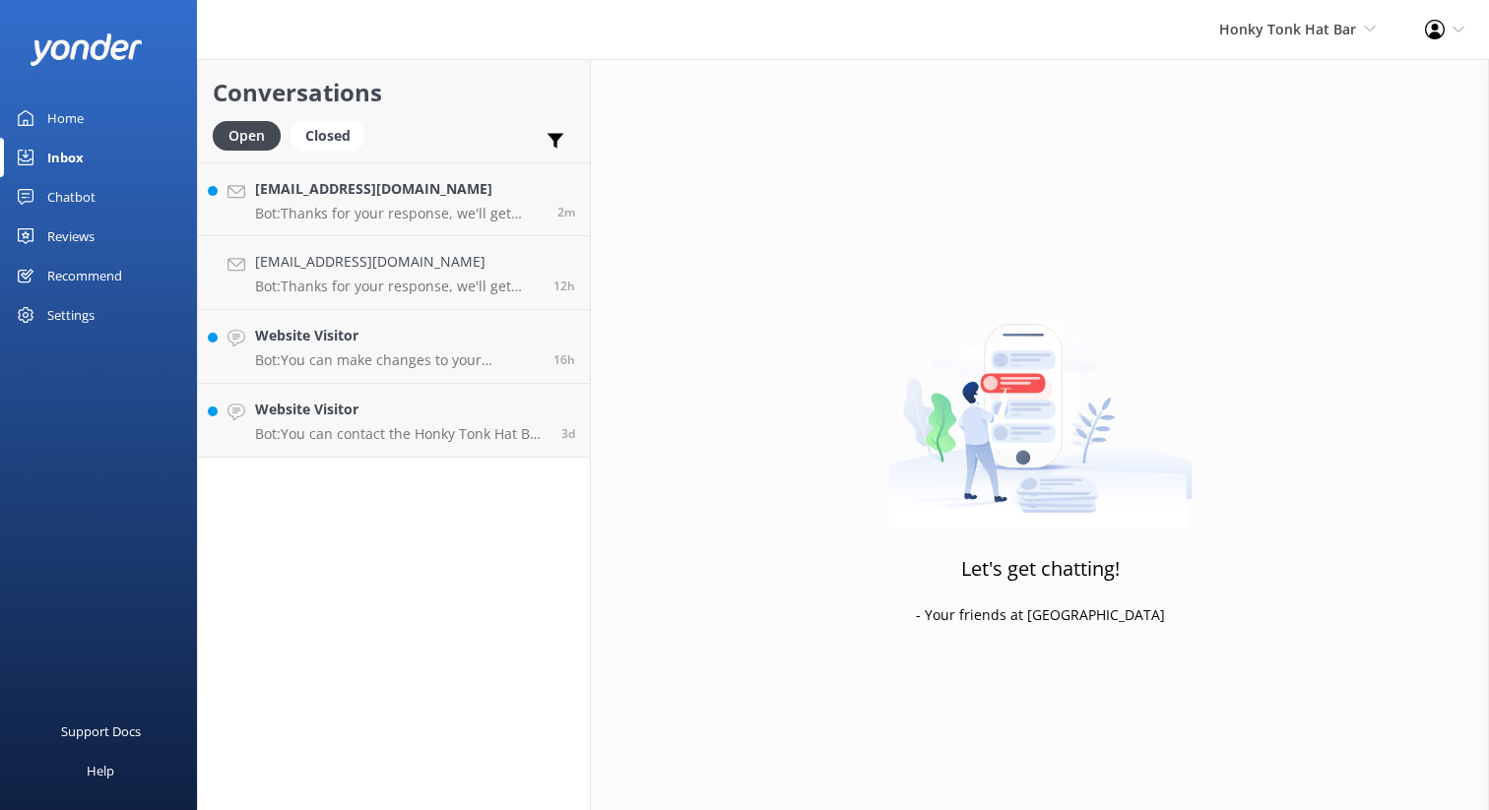
click at [61, 118] on div "Home" at bounding box center [65, 117] width 36 height 39
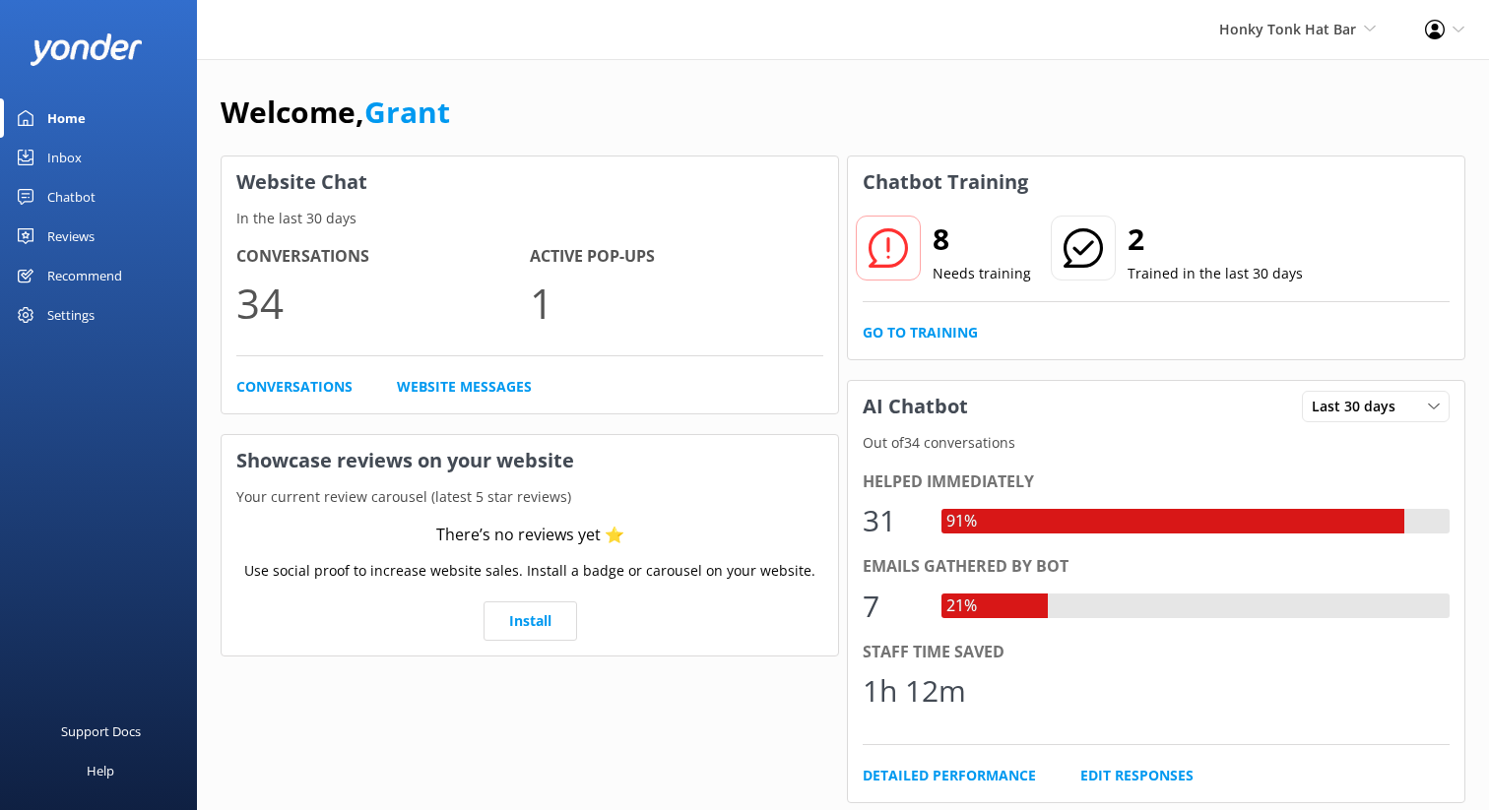
click at [74, 311] on div "Settings" at bounding box center [70, 314] width 47 height 39
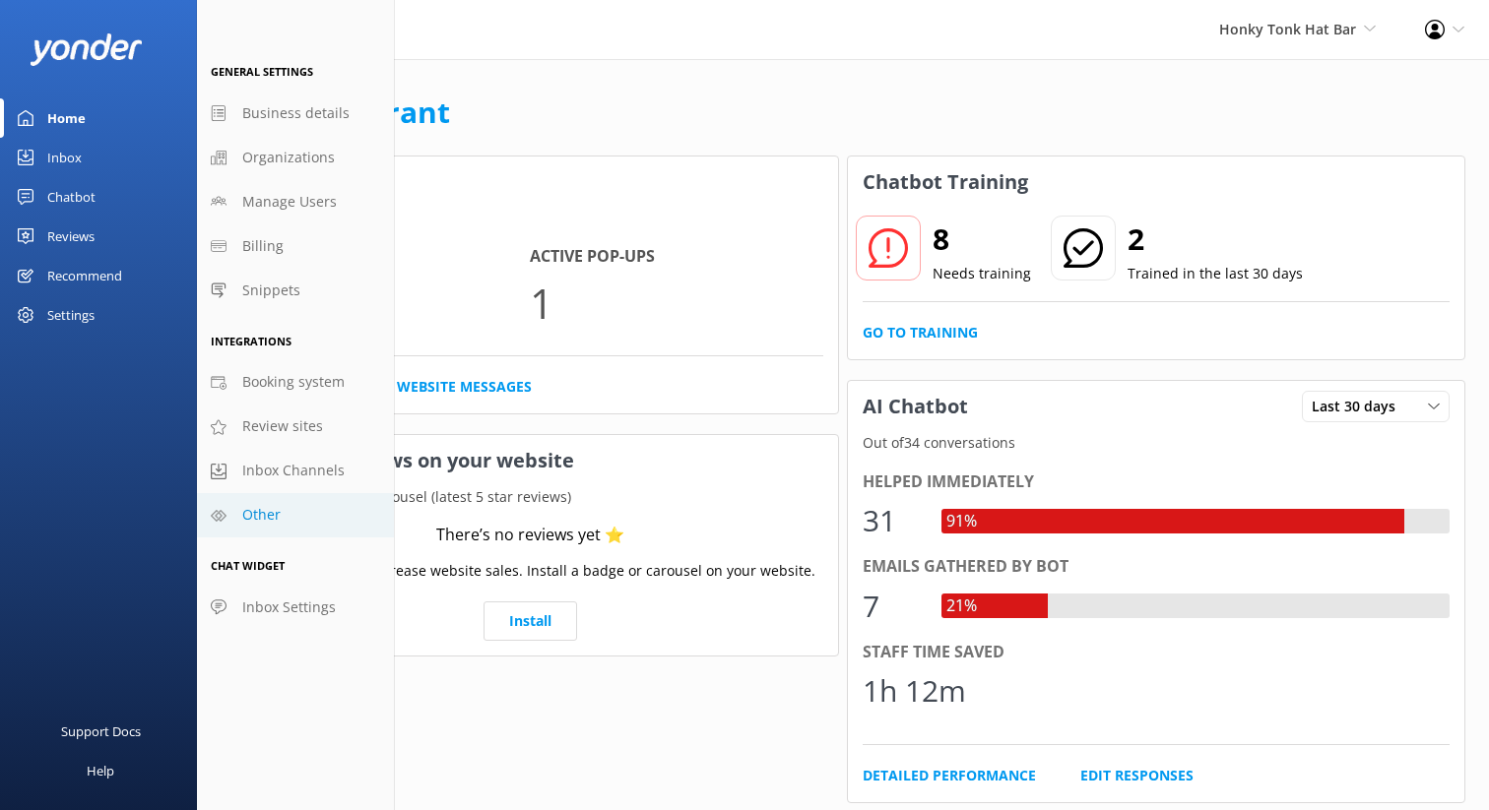
click at [276, 511] on span "Other" at bounding box center [261, 515] width 38 height 22
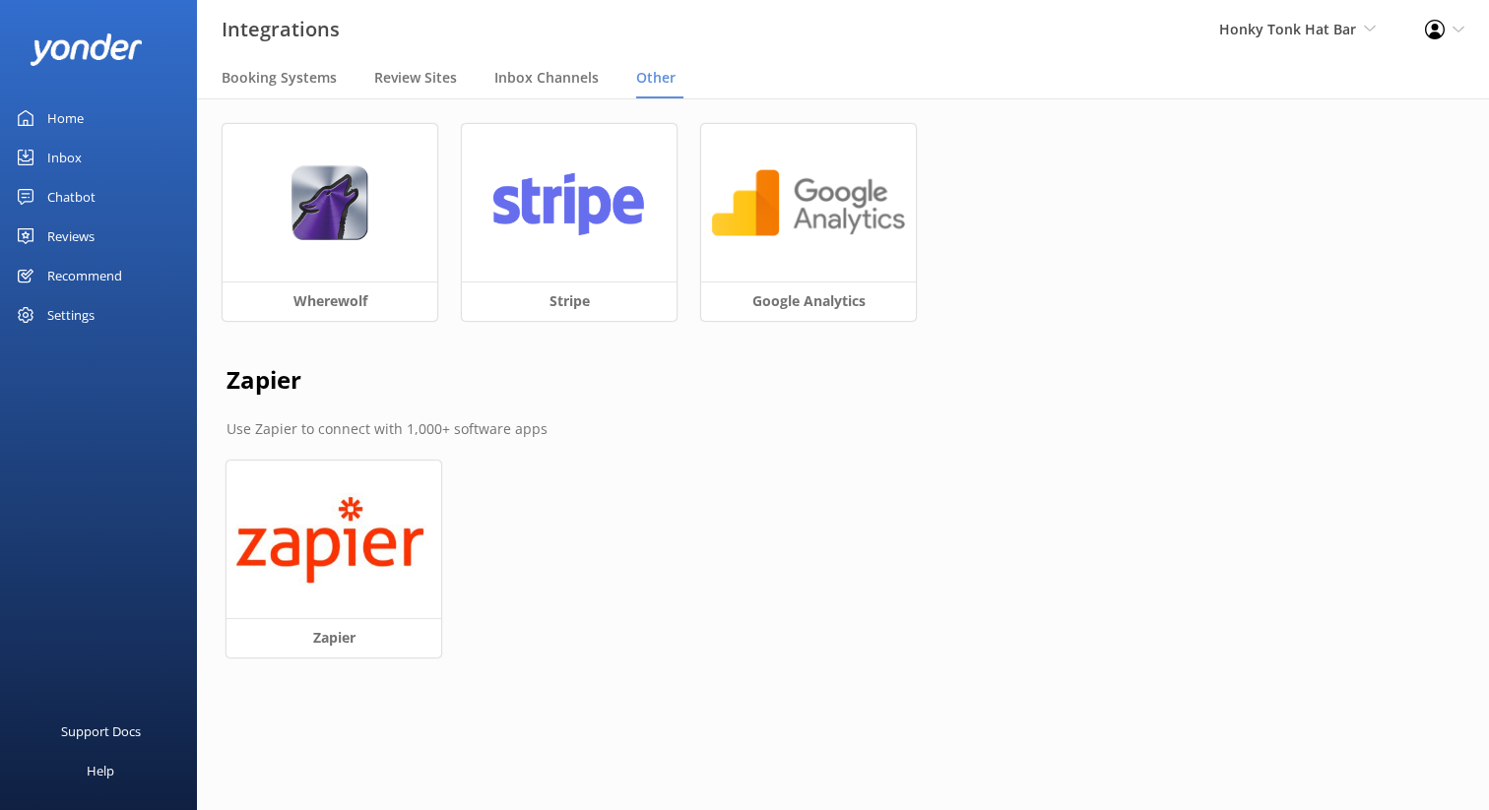
click at [64, 115] on div "Home" at bounding box center [65, 117] width 36 height 39
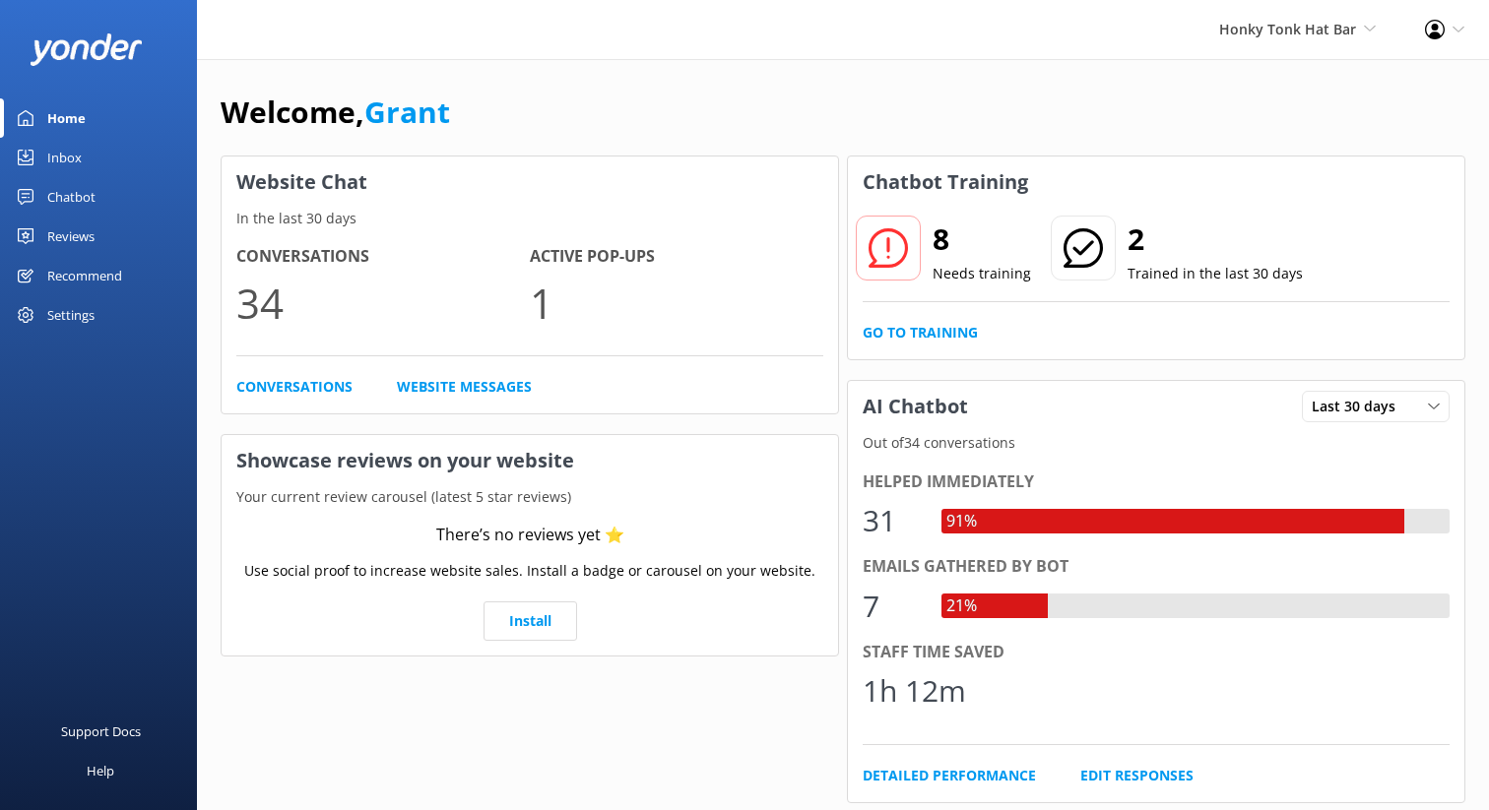
click at [1446, 29] on div "Profile Settings Logout" at bounding box center [1444, 29] width 89 height 59
click at [1385, 88] on link "Profile Settings" at bounding box center [1391, 85] width 197 height 49
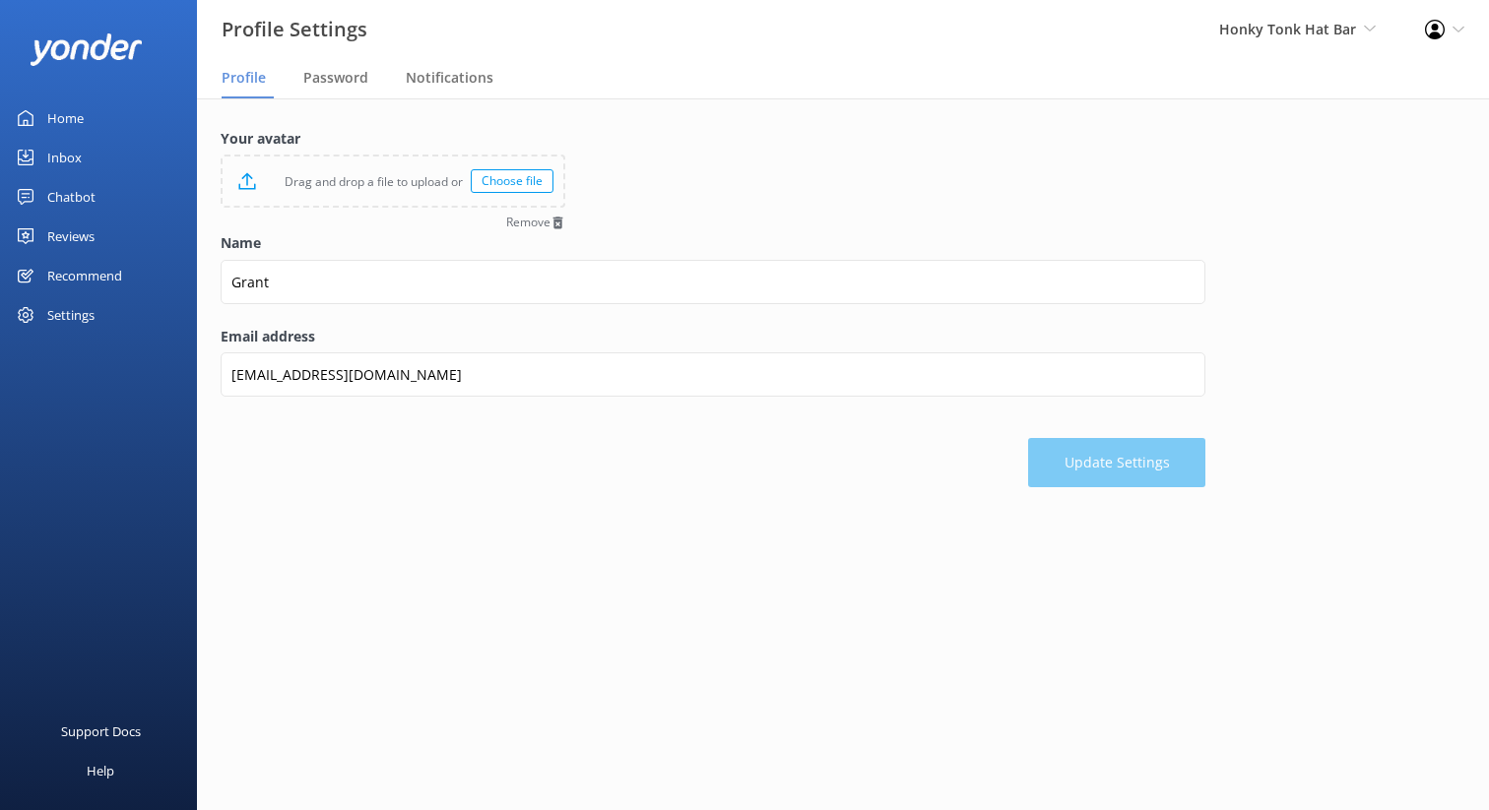
click at [67, 123] on div "Home" at bounding box center [65, 117] width 36 height 39
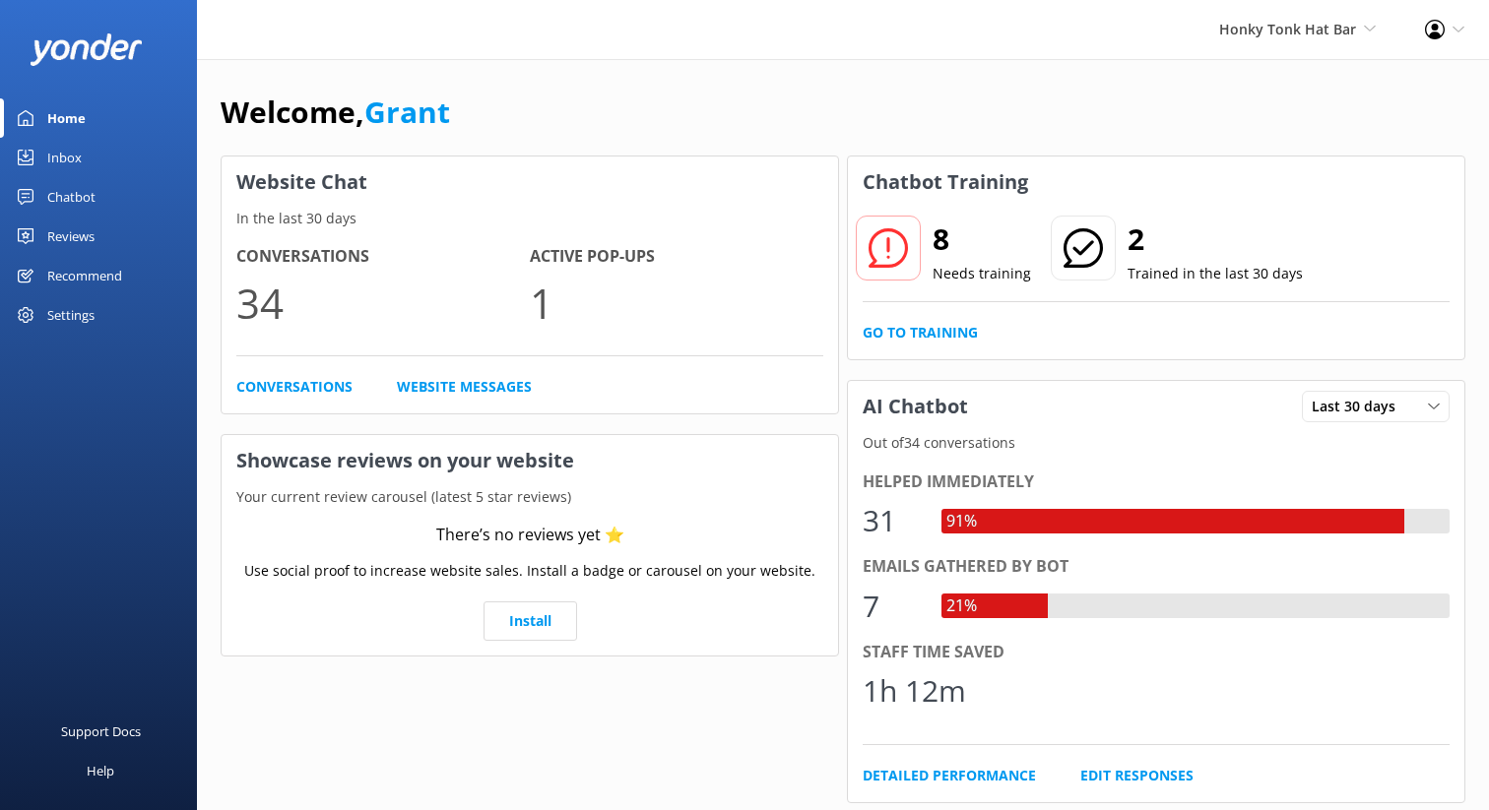
click at [69, 318] on div "Settings" at bounding box center [70, 314] width 47 height 39
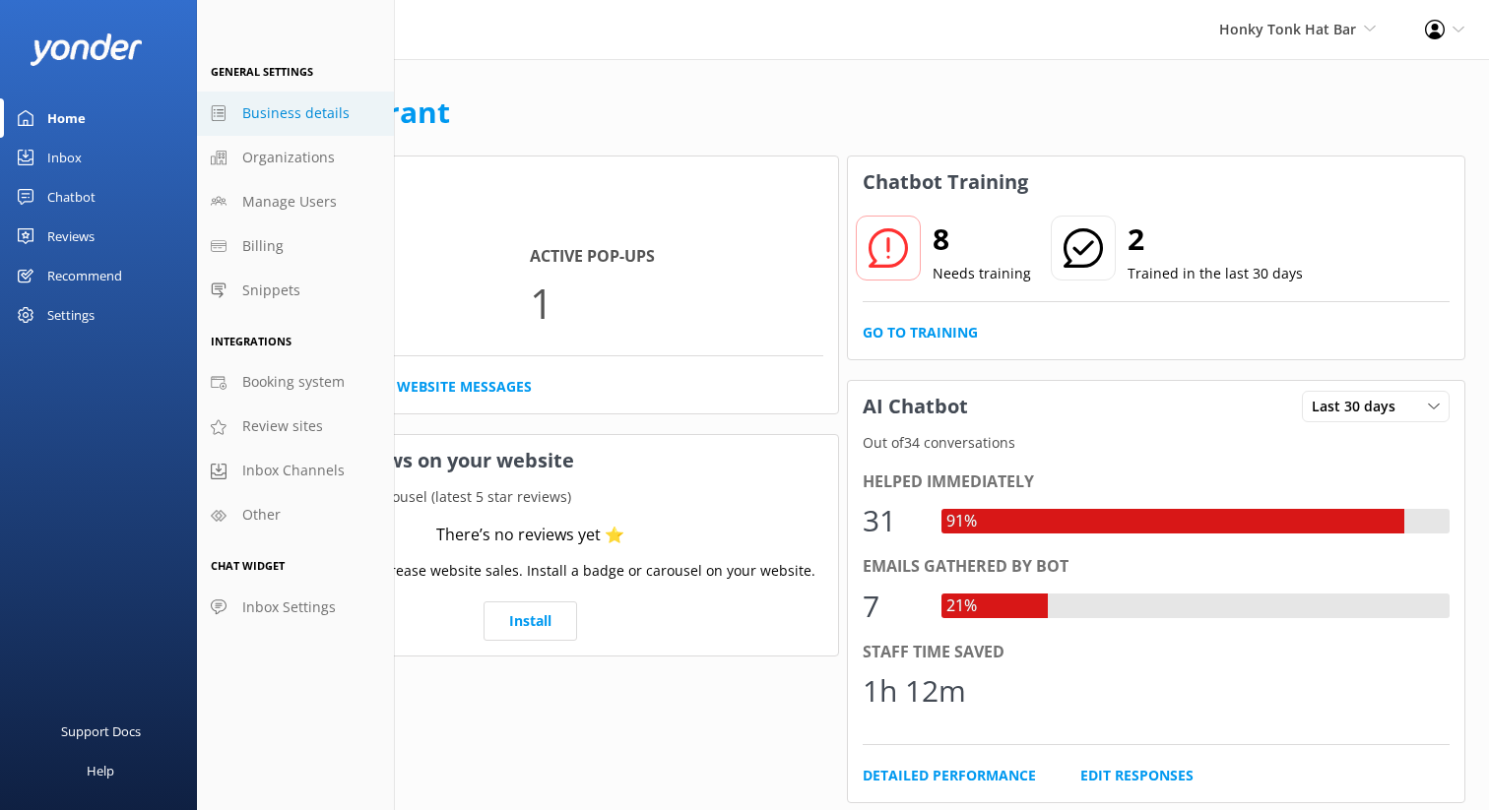
click at [306, 120] on span "Business details" at bounding box center [295, 113] width 107 height 22
select select "America/[GEOGRAPHIC_DATA]"
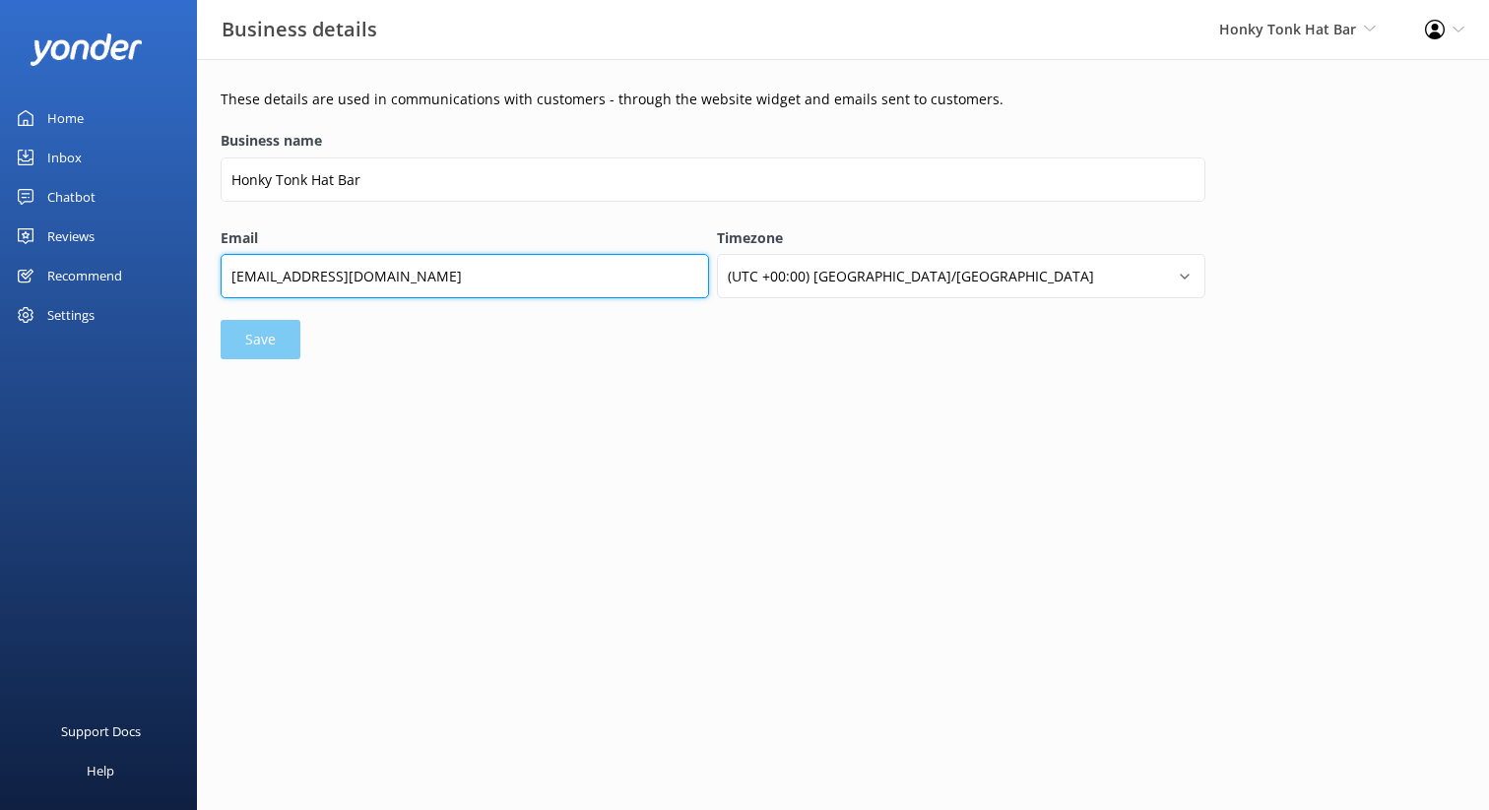
click at [476, 290] on input "[EMAIL_ADDRESS][DOMAIN_NAME]" at bounding box center [465, 276] width 488 height 44
click at [468, 290] on input "[EMAIL_ADDRESS][DOMAIN_NAME]" at bounding box center [465, 276] width 488 height 44
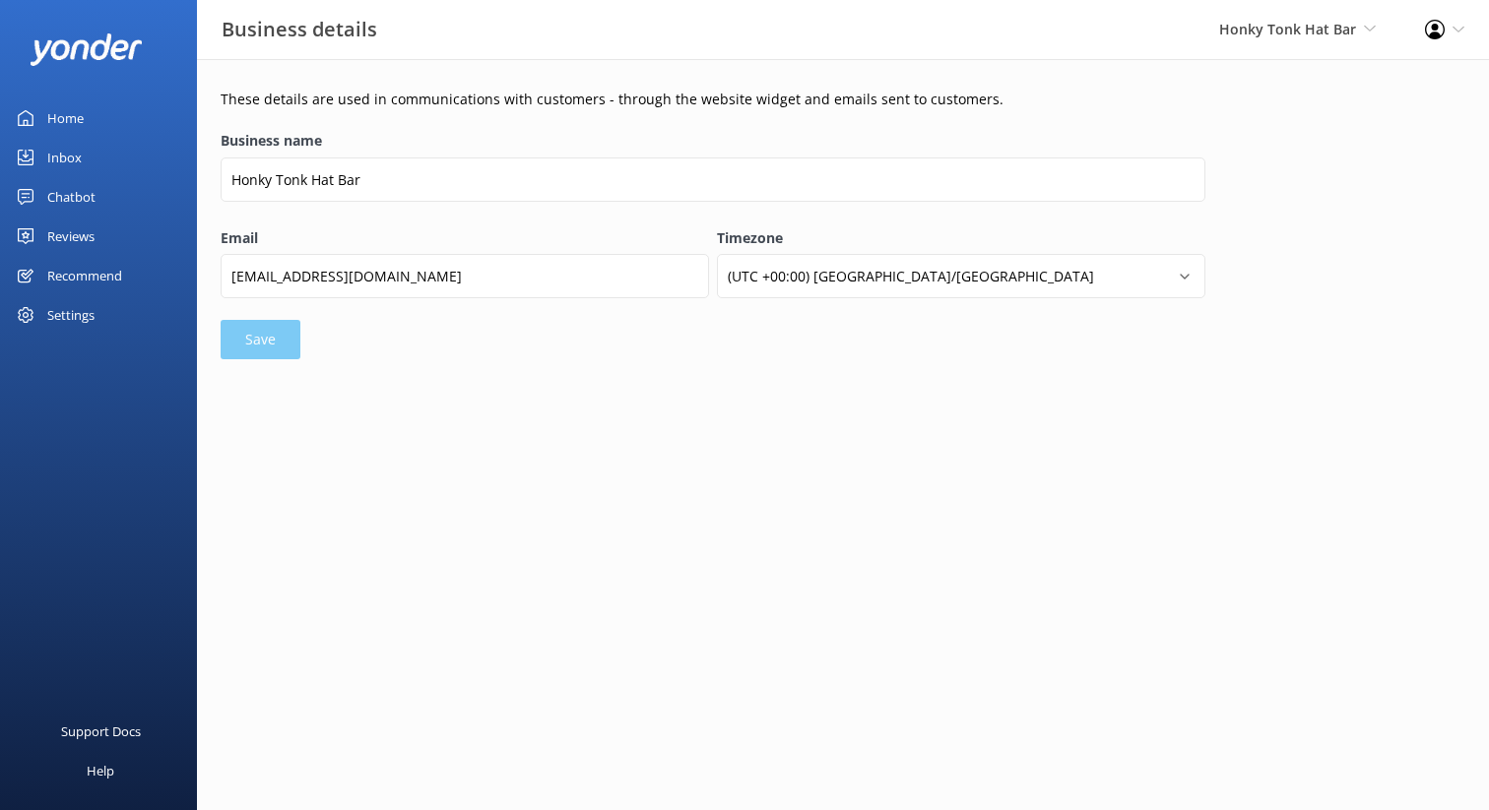
click at [1443, 35] on icon at bounding box center [1435, 30] width 20 height 20
click at [1406, 82] on link "Profile Settings" at bounding box center [1391, 85] width 197 height 49
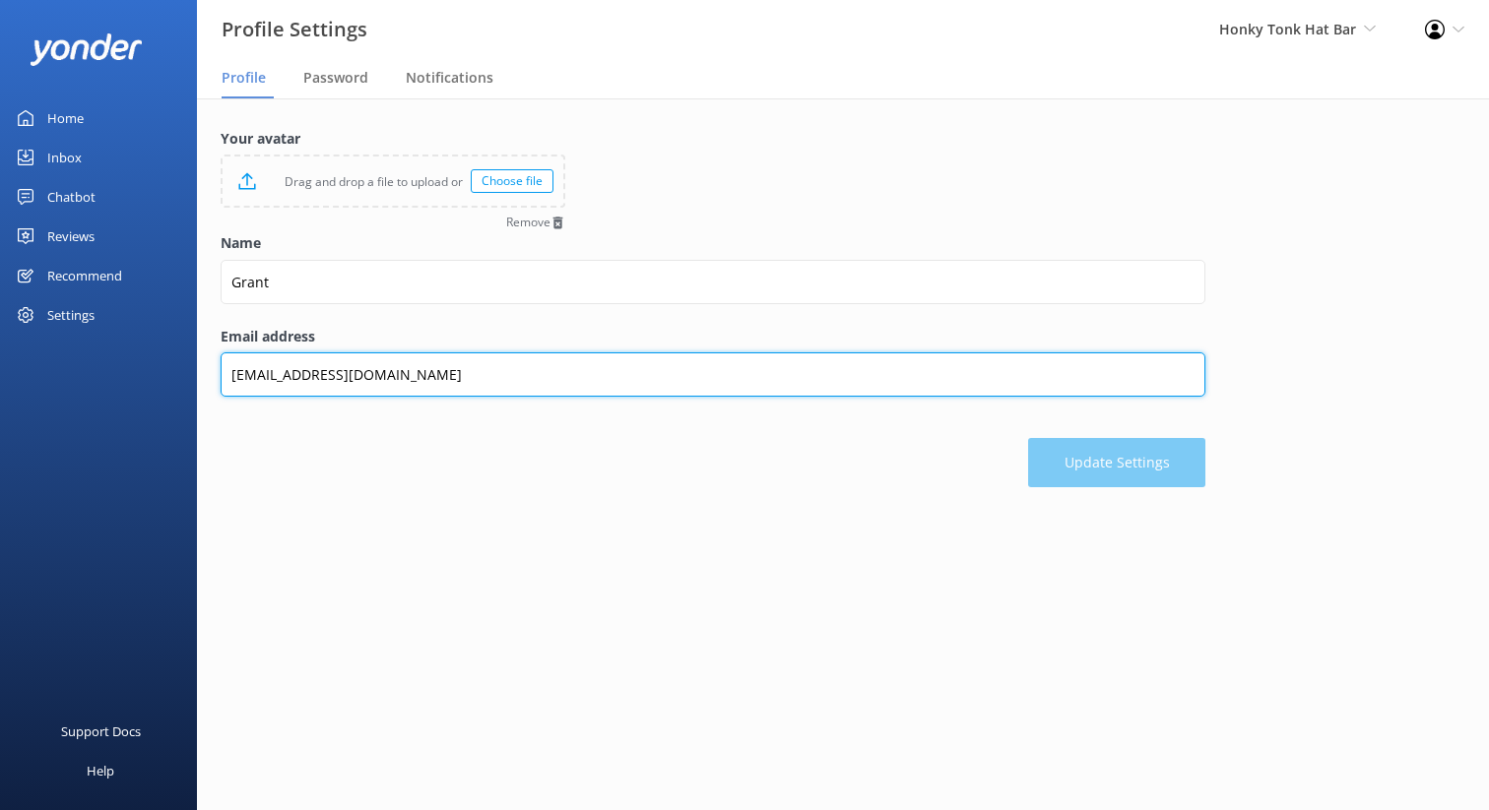
click at [422, 377] on input "[EMAIL_ADDRESS][DOMAIN_NAME]" at bounding box center [713, 375] width 985 height 44
click at [422, 377] on input "grant@honkytonkparty" at bounding box center [713, 375] width 985 height 44
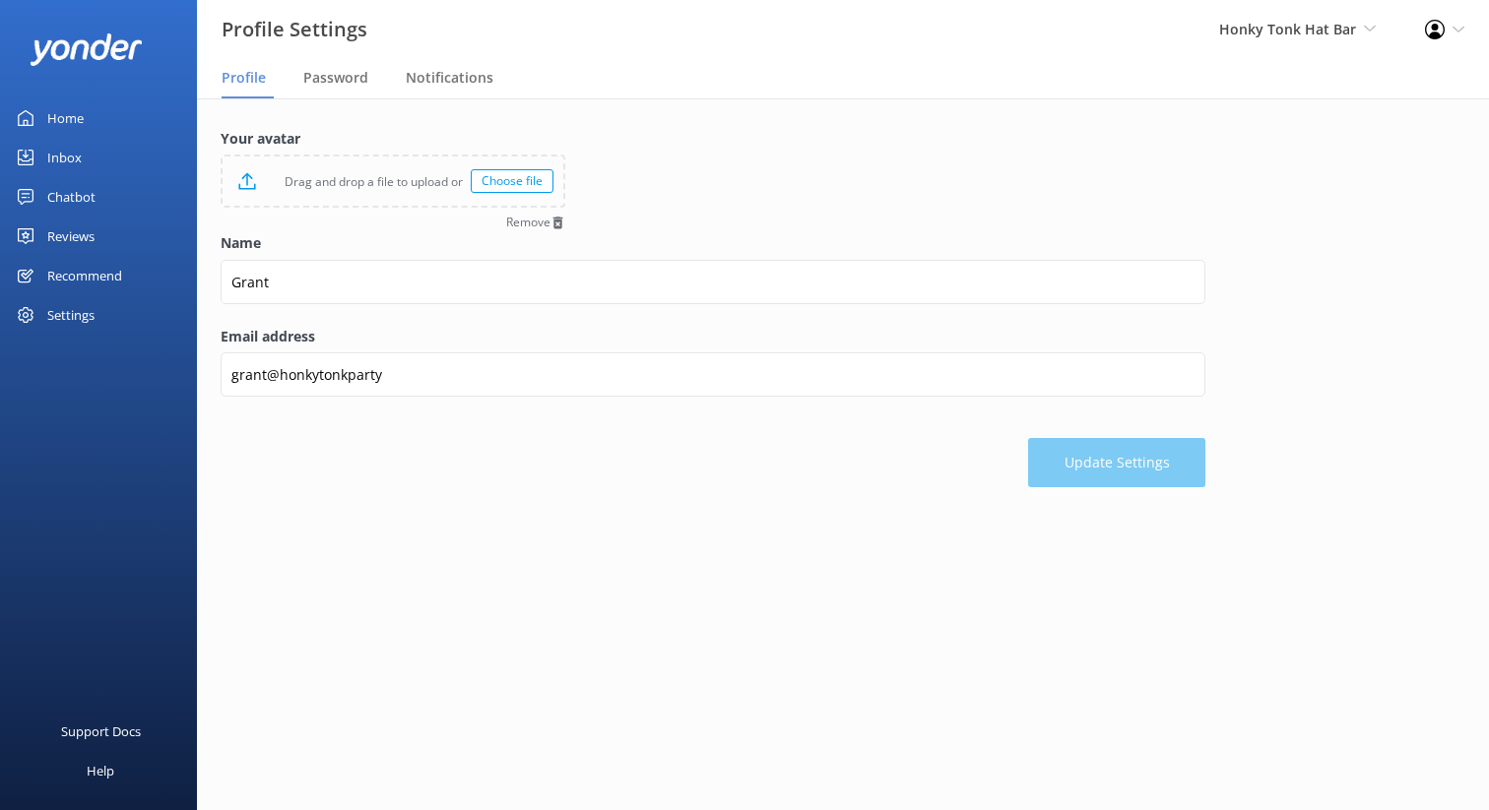
click at [780, 454] on div "Update Settings" at bounding box center [713, 453] width 985 height 69
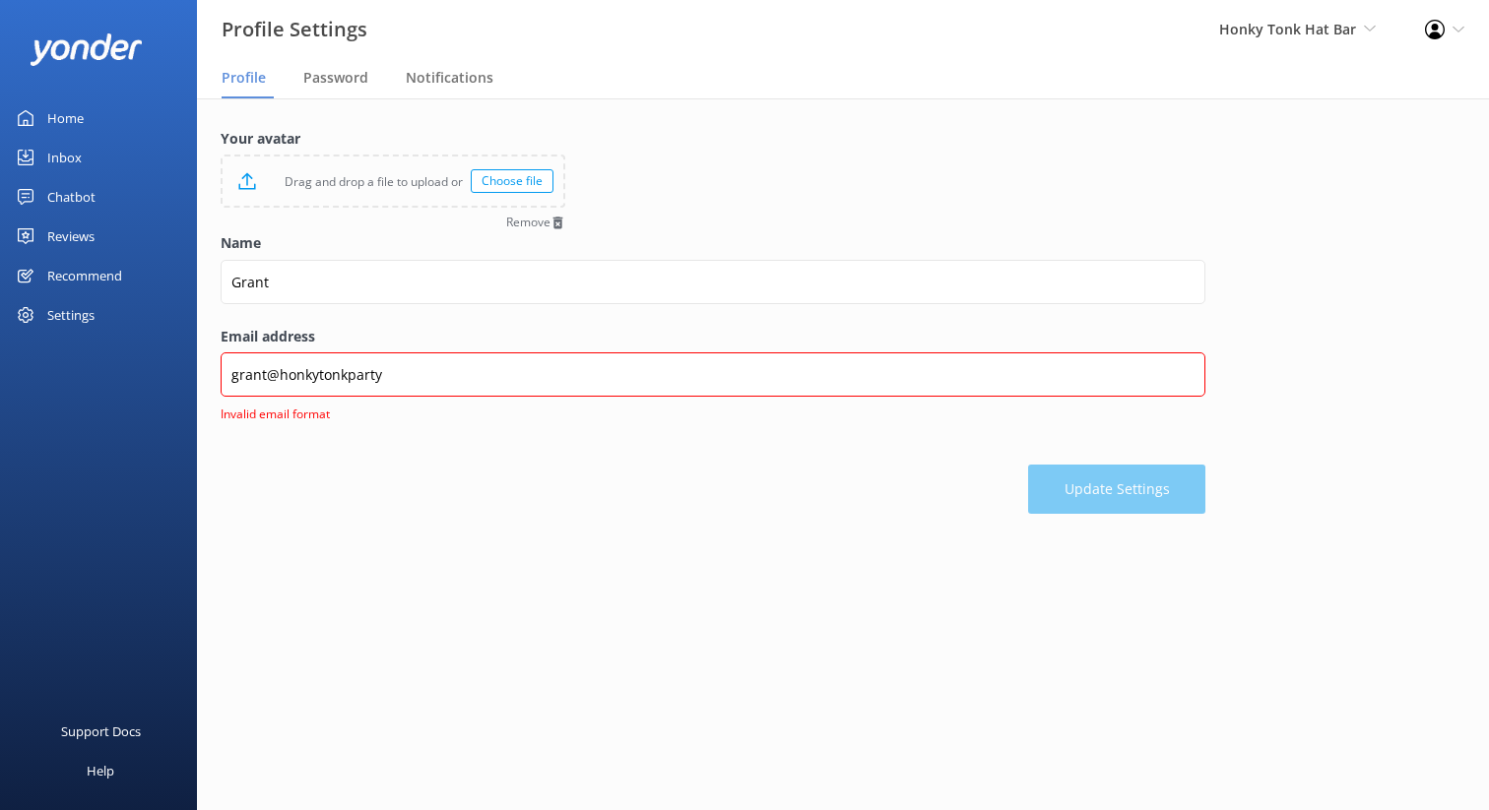
click at [654, 316] on div "Name [PERSON_NAME]" at bounding box center [713, 278] width 985 height 93
click at [618, 155] on form "Your avatar Drag and drop a file to upload or Choose file Remove Name Grant Ema…" at bounding box center [713, 321] width 985 height 386
click at [646, 521] on div "Your avatar Drag and drop a file to upload or Choose file Remove Name Grant Ema…" at bounding box center [843, 325] width 1292 height 455
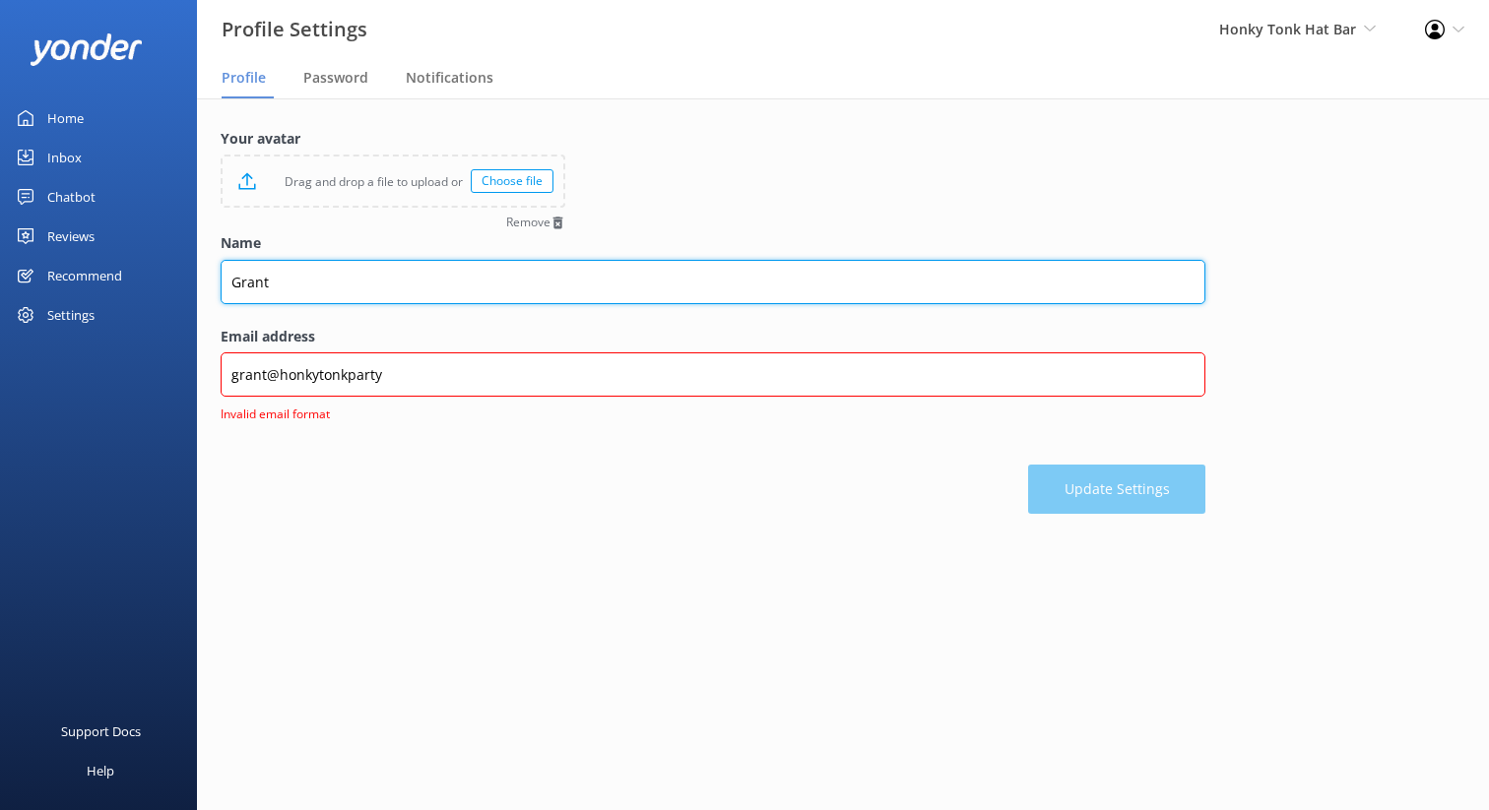
click at [608, 272] on input "Grant" at bounding box center [713, 282] width 985 height 44
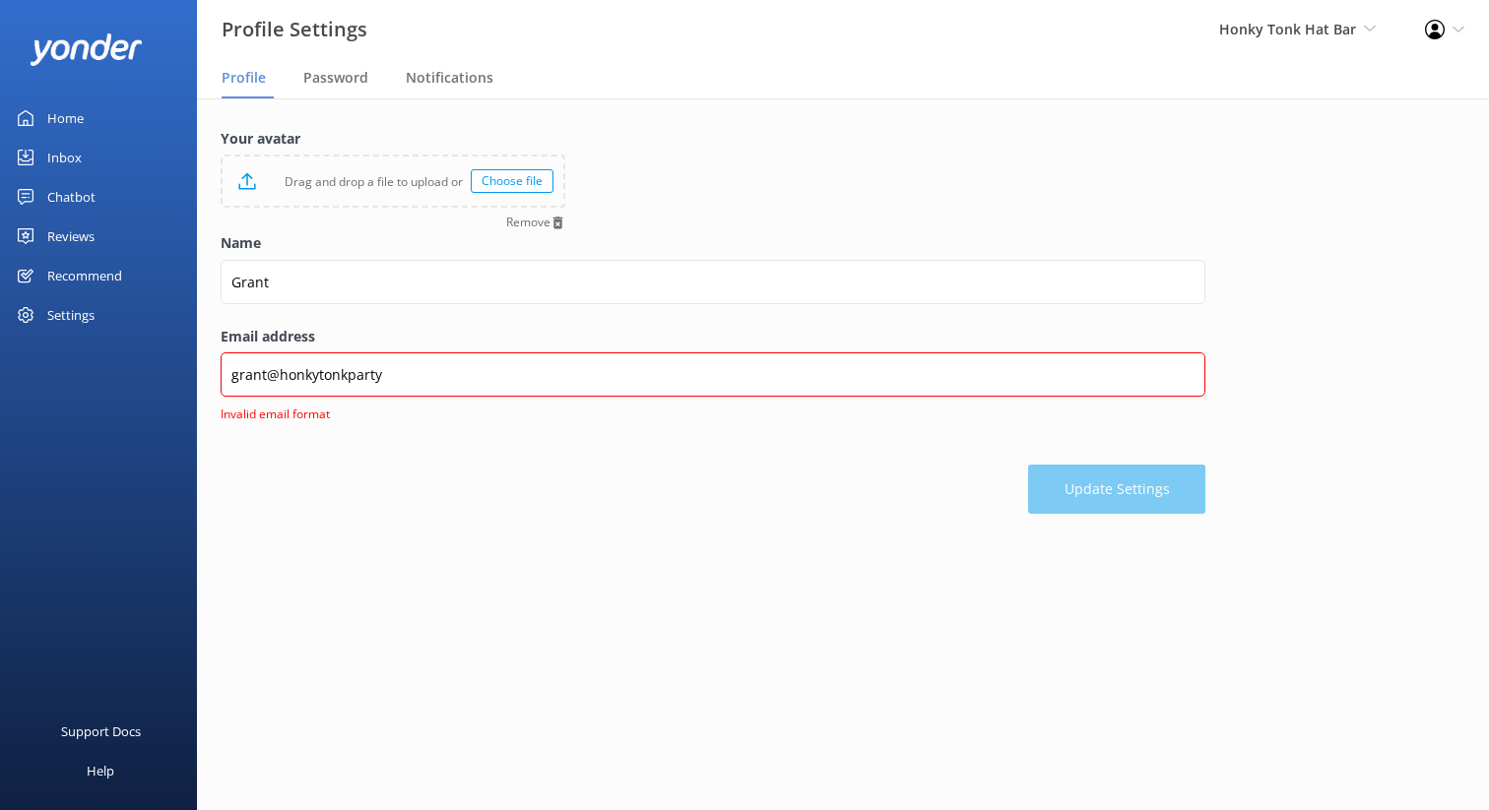
click at [508, 473] on div "Update Settings" at bounding box center [713, 479] width 985 height 69
click at [393, 381] on input "grant@honkytonkparty" at bounding box center [713, 377] width 985 height 44
type input "g"
type input "[EMAIL_ADDRESS][DOMAIN_NAME]"
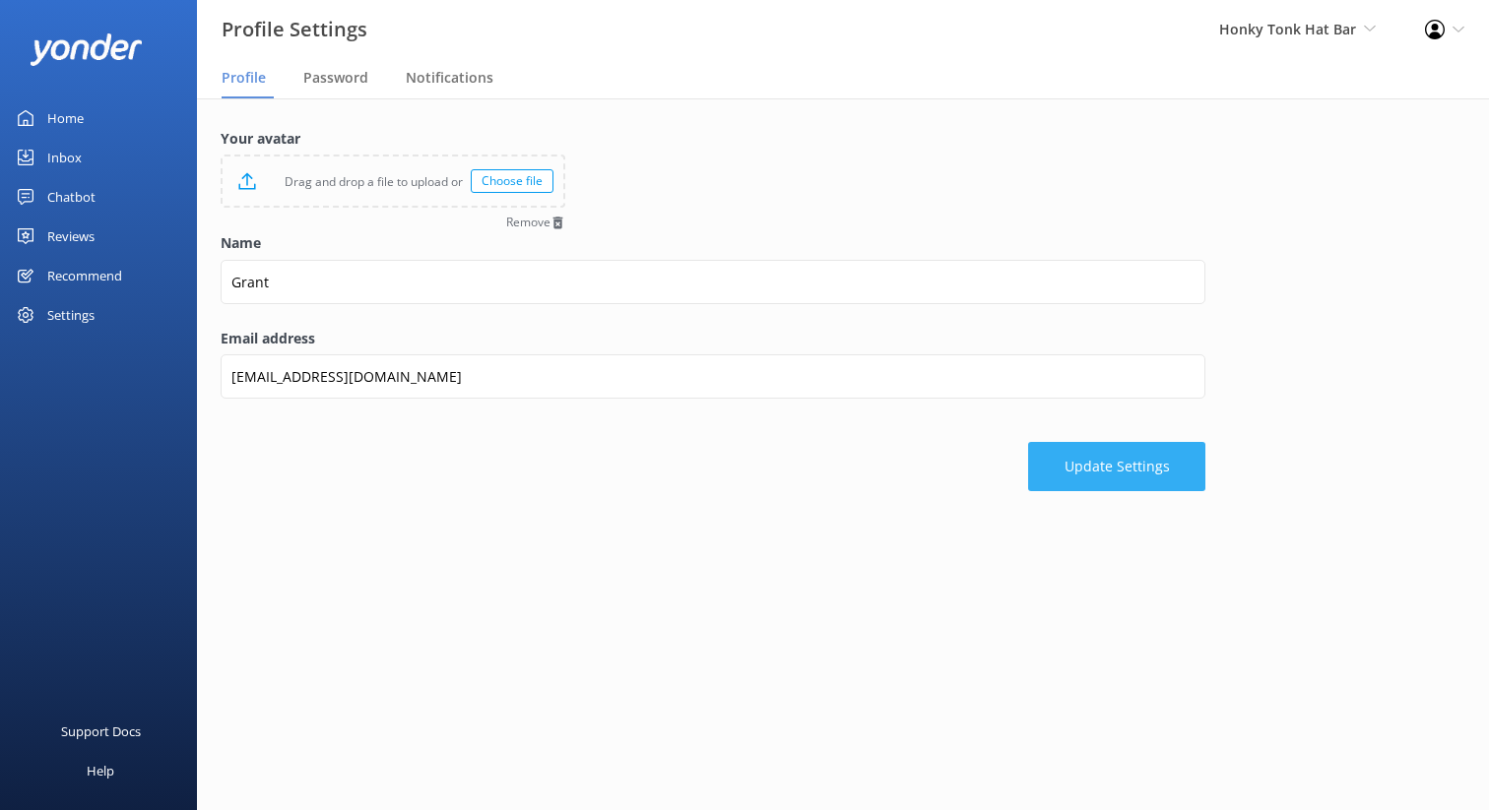
click at [1099, 474] on button "Update Settings" at bounding box center [1116, 466] width 177 height 49
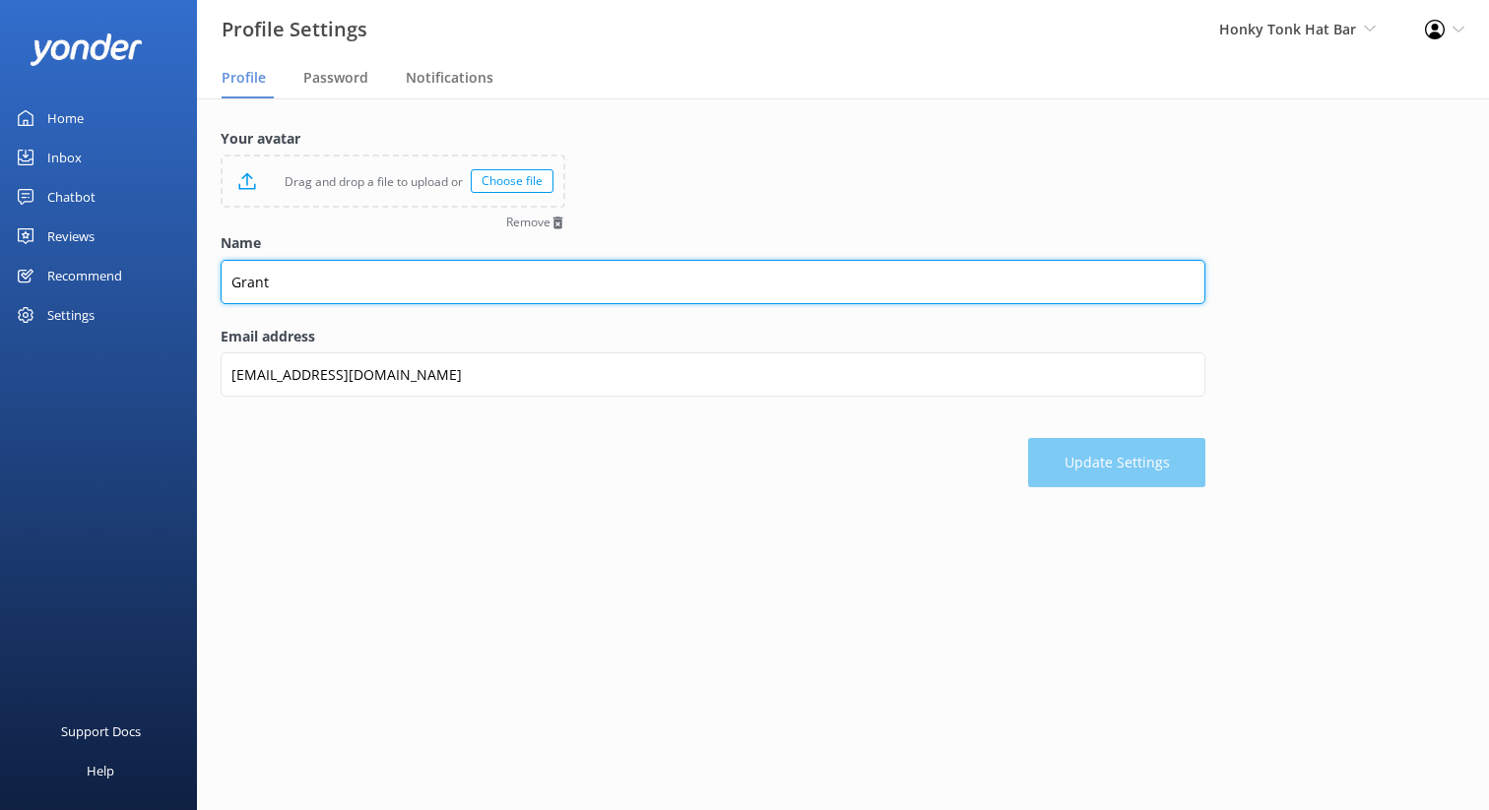
click at [312, 280] on input "Grant" at bounding box center [713, 282] width 985 height 44
type input "G"
type input "[PERSON_NAME]"
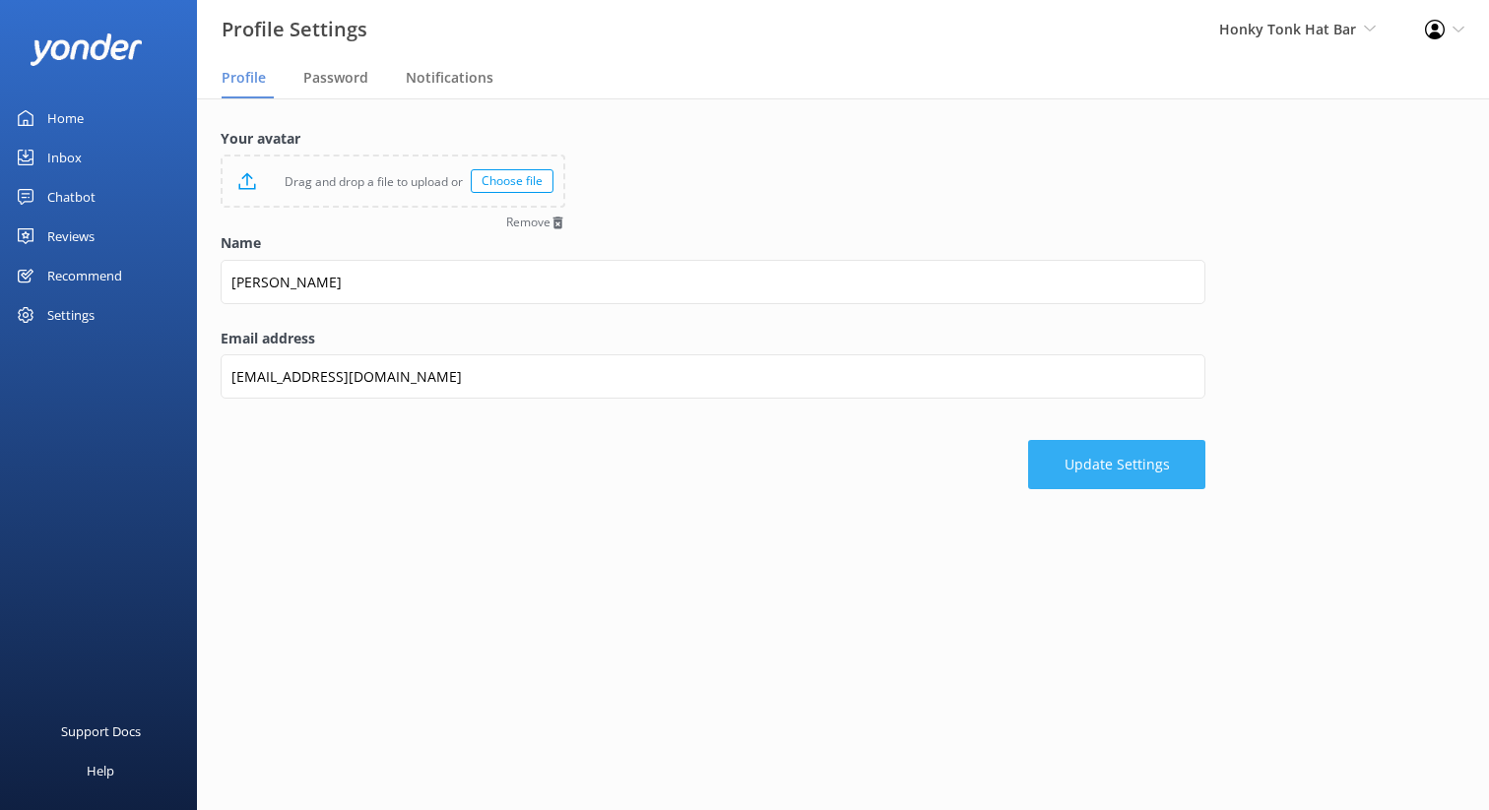
click at [1146, 464] on button "Update Settings" at bounding box center [1116, 464] width 177 height 49
click at [68, 197] on div "Chatbot" at bounding box center [71, 196] width 48 height 39
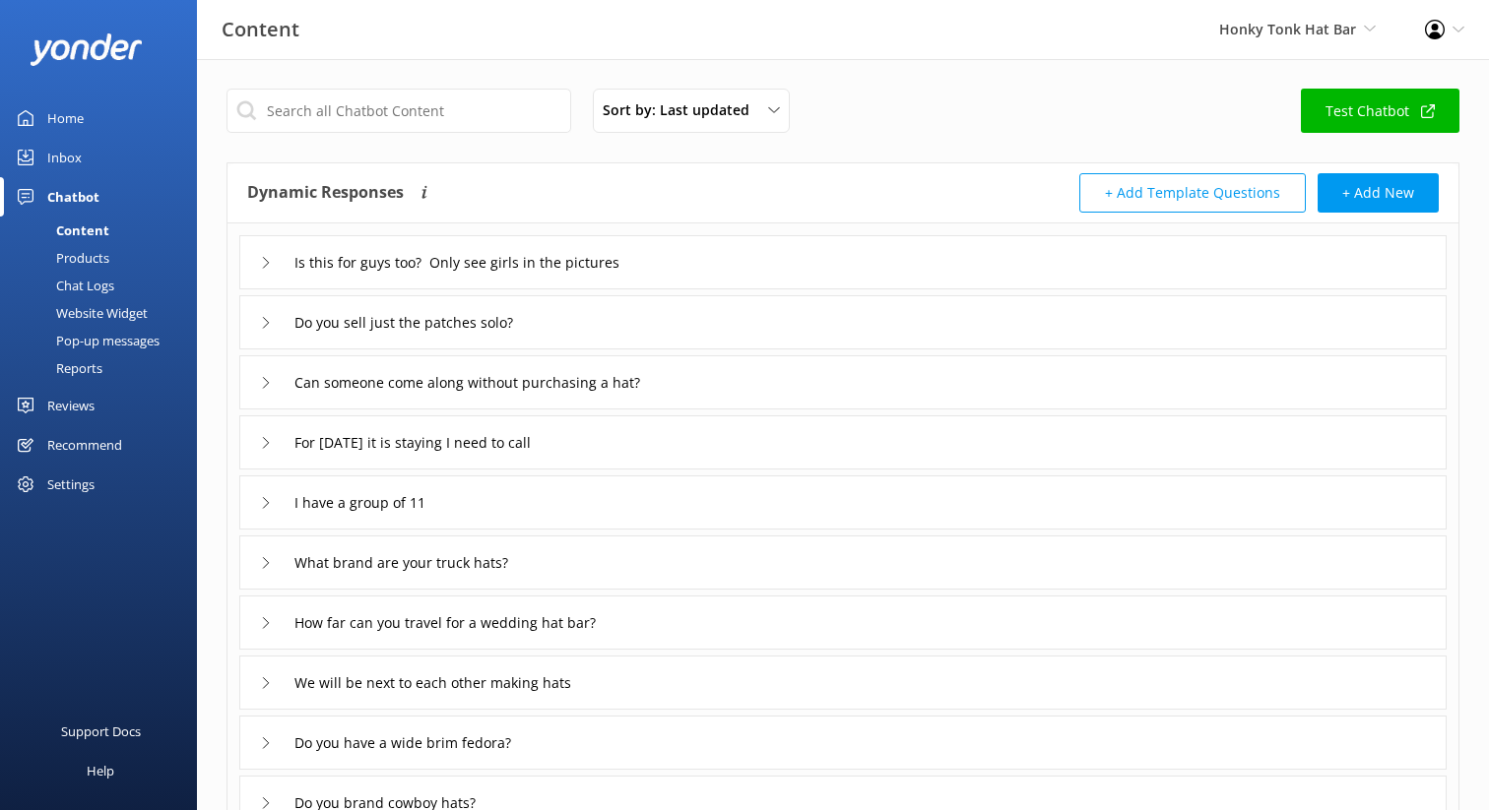
click at [66, 162] on div "Inbox" at bounding box center [64, 157] width 34 height 39
